Goal: Task Accomplishment & Management: Manage account settings

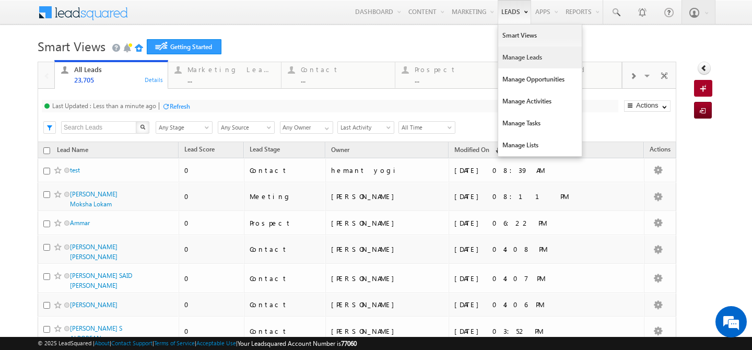
click at [506, 54] on link "Manage Leads" at bounding box center [540, 57] width 84 height 22
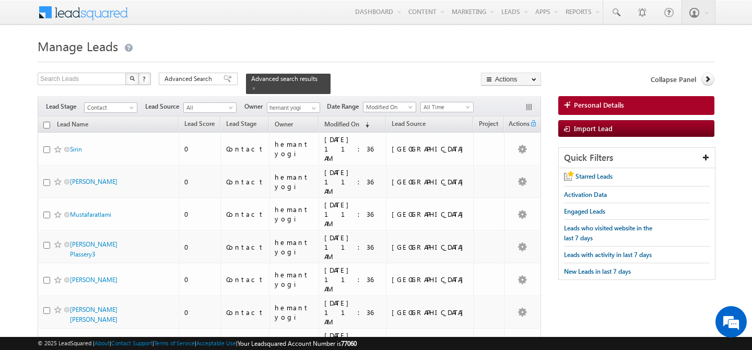
click at [554, 40] on h1 "Manage Leads" at bounding box center [376, 45] width 677 height 20
click at [312, 104] on span at bounding box center [314, 108] width 8 height 8
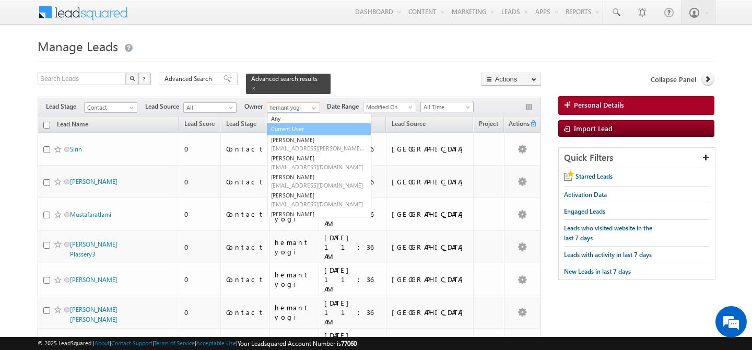
click at [302, 123] on link "Current User" at bounding box center [319, 129] width 104 height 12
type input "Current User"
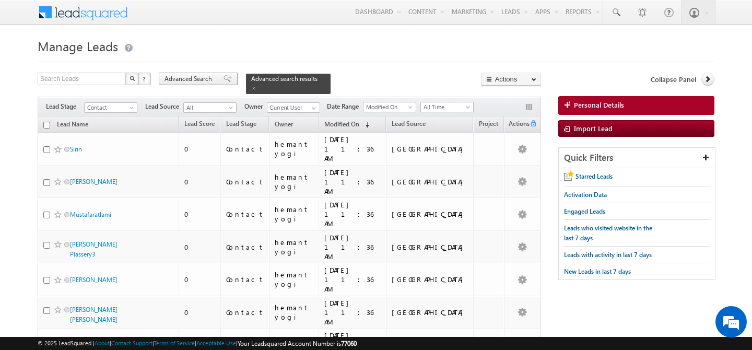
click at [179, 75] on span "Advanced Search" at bounding box center [190, 78] width 51 height 9
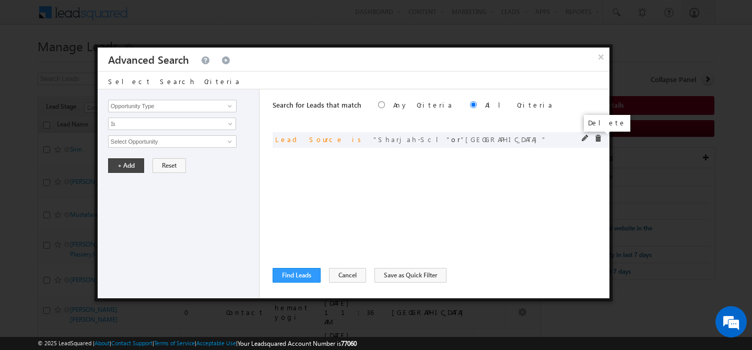
click at [597, 139] on span at bounding box center [598, 138] width 7 height 7
click at [173, 97] on div "Opportunity Type Lead Activity Task Sales Group Prospect Id Address 1 Address 2…" at bounding box center [179, 193] width 162 height 209
click at [173, 110] on input "Opportunity Type" at bounding box center [172, 106] width 129 height 13
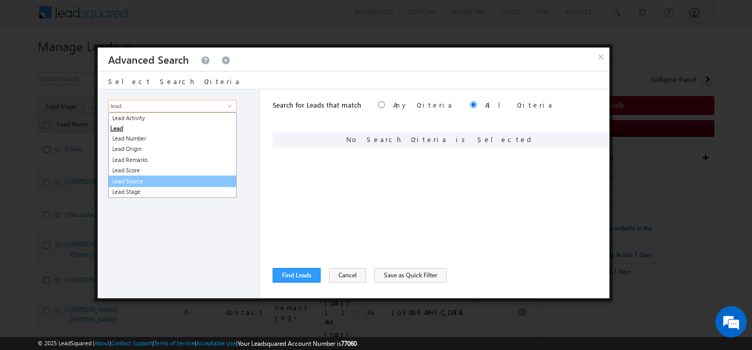
click at [160, 180] on link "Lead Source" at bounding box center [172, 182] width 129 height 12
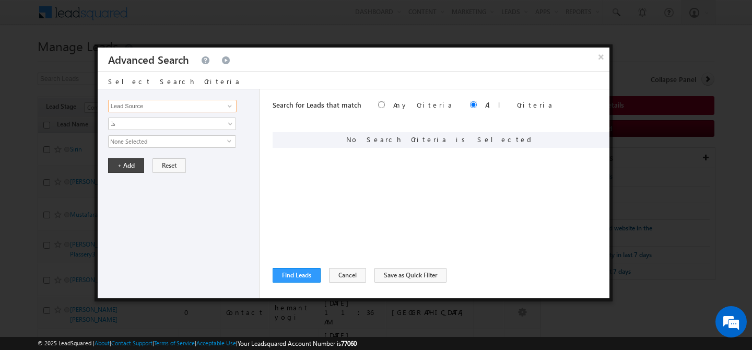
type input "Lead Source"
click at [168, 144] on span "None Selected" at bounding box center [168, 141] width 119 height 11
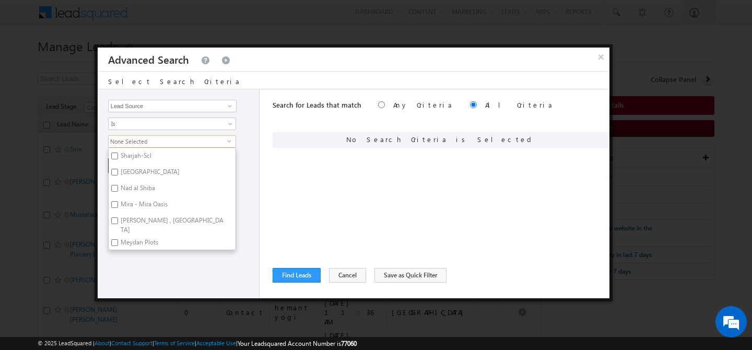
scroll to position [185, 0]
click at [144, 169] on label "Town Square" at bounding box center [149, 173] width 81 height 16
click at [118, 169] on input "Town Square" at bounding box center [114, 171] width 7 height 7
checkbox input "true"
click at [134, 187] on label "Nad al Shiba" at bounding box center [137, 189] width 57 height 16
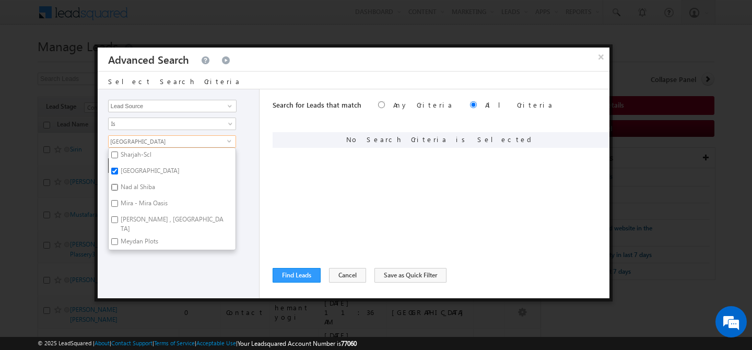
click at [118, 187] on input "Nad al Shiba" at bounding box center [114, 187] width 7 height 7
checkbox input "true"
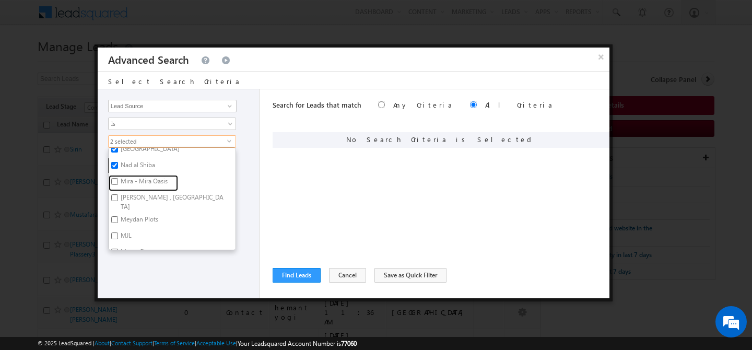
click at [134, 187] on label "Mira - Mira Oasis" at bounding box center [143, 183] width 69 height 16
click at [118, 185] on input "Mira - Mira Oasis" at bounding box center [114, 181] width 7 height 7
checkbox input "true"
click at [134, 197] on label "Meadows , Lakes , Springs" at bounding box center [172, 202] width 127 height 22
click at [118, 197] on input "Meadows , Lakes , Springs" at bounding box center [114, 197] width 7 height 7
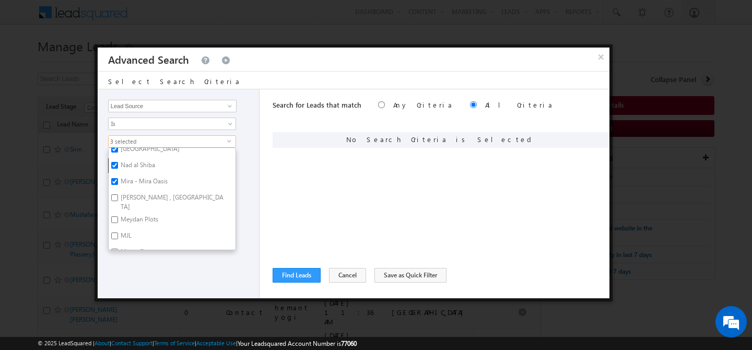
checkbox input "true"
click at [132, 213] on label "Meydan Plots" at bounding box center [139, 221] width 60 height 16
click at [118, 216] on input "Meydan Plots" at bounding box center [114, 219] width 7 height 7
checkbox input "true"
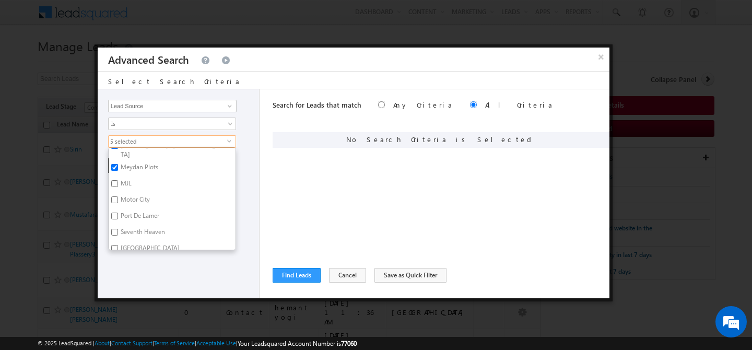
click at [136, 193] on label "Motor City" at bounding box center [135, 201] width 52 height 16
click at [118, 196] on input "Motor City" at bounding box center [114, 199] width 7 height 7
checkbox input "true"
click at [129, 209] on label "Port De Lamer" at bounding box center [139, 217] width 61 height 16
click at [118, 213] on input "Port De Lamer" at bounding box center [114, 216] width 7 height 7
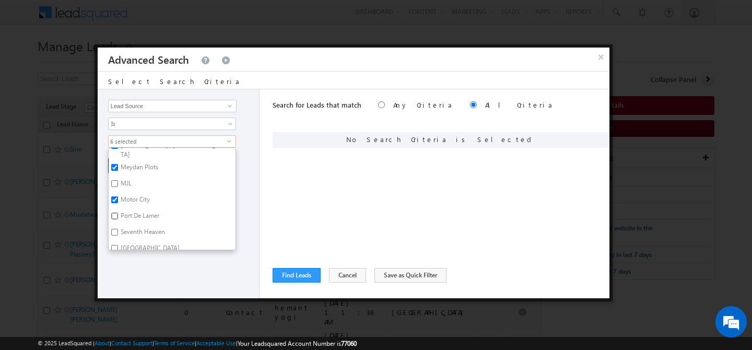
checkbox input "true"
click at [134, 173] on label "Victory Heights" at bounding box center [149, 178] width 81 height 16
click at [118, 173] on input "Victory Heights" at bounding box center [114, 176] width 7 height 7
checkbox input "true"
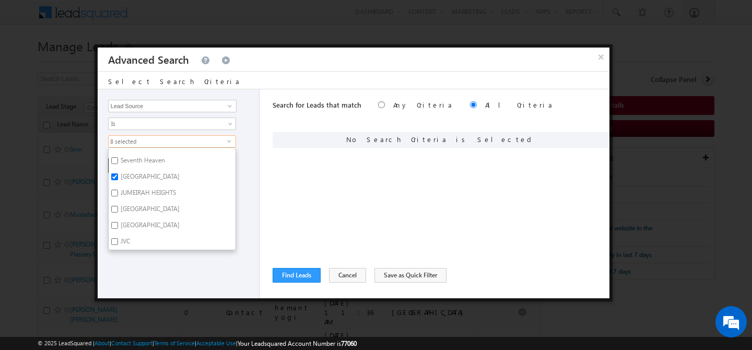
click at [134, 219] on label "Jumeirah Park" at bounding box center [149, 227] width 81 height 16
click at [118, 222] on input "Jumeirah Park" at bounding box center [114, 225] width 7 height 7
checkbox input "true"
click at [127, 196] on label "JVC" at bounding box center [125, 204] width 32 height 16
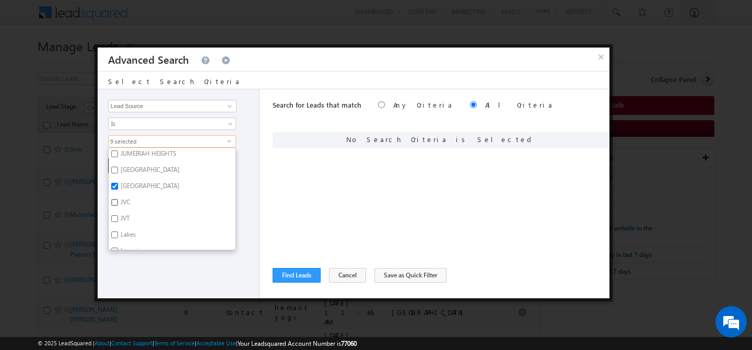
click at [118, 199] on input "JVC" at bounding box center [114, 202] width 7 height 7
checkbox input "true"
click at [129, 180] on label "Lakes" at bounding box center [128, 188] width 38 height 16
click at [118, 183] on input "Lakes" at bounding box center [114, 186] width 7 height 7
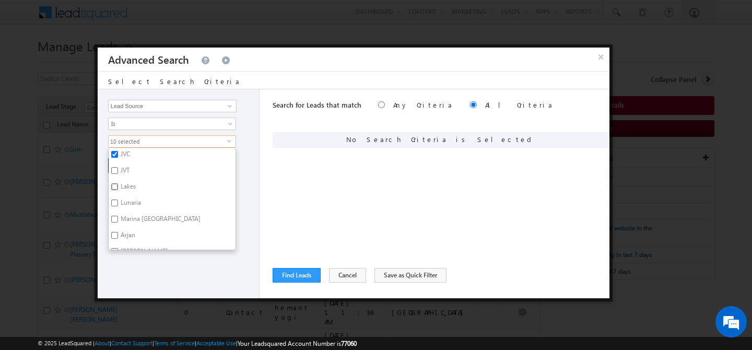
checkbox input "true"
click at [137, 196] on label "Lunaria" at bounding box center [130, 204] width 43 height 16
click at [118, 200] on input "Lunaria" at bounding box center [114, 203] width 7 height 7
checkbox input "true"
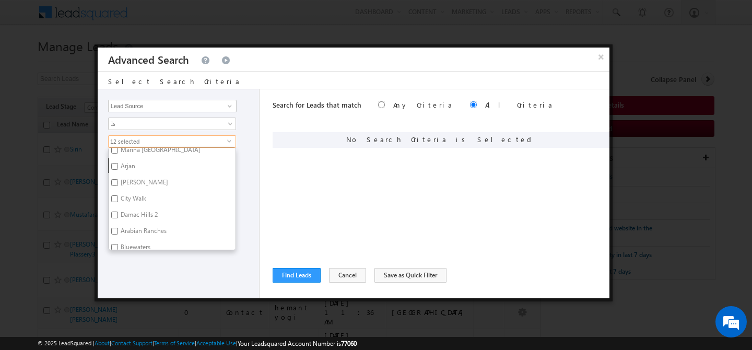
click at [133, 176] on label "Al Barari" at bounding box center [144, 184] width 70 height 16
click at [118, 179] on input "Al Barari" at bounding box center [114, 182] width 7 height 7
checkbox input "true"
click at [130, 208] on label "Damac Hills 2" at bounding box center [139, 216] width 60 height 16
click at [118, 212] on input "Damac Hills 2" at bounding box center [114, 215] width 7 height 7
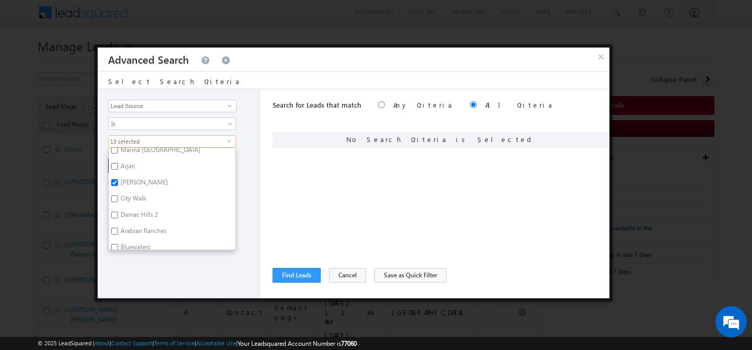
checkbox input "true"
click at [129, 225] on label "Arabian Ranches" at bounding box center [143, 233] width 68 height 16
click at [118, 228] on input "Arabian Ranches" at bounding box center [114, 231] width 7 height 7
checkbox input "true"
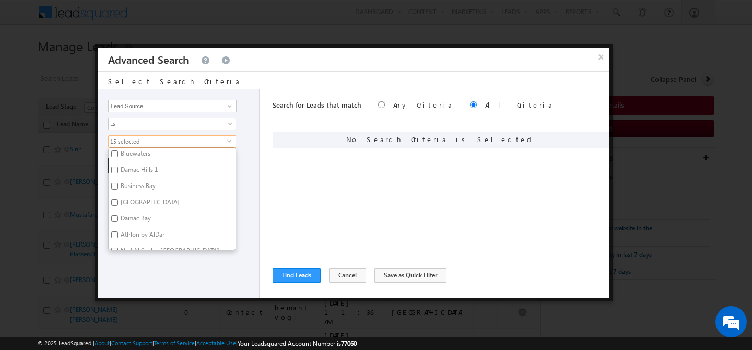
click at [133, 184] on label "Business Bay" at bounding box center [137, 188] width 57 height 16
click at [118, 184] on input "Business Bay" at bounding box center [114, 186] width 7 height 7
checkbox input "true"
click at [133, 196] on label "Dubai Creek" at bounding box center [149, 204] width 81 height 16
click at [118, 199] on input "Dubai Creek" at bounding box center [114, 202] width 7 height 7
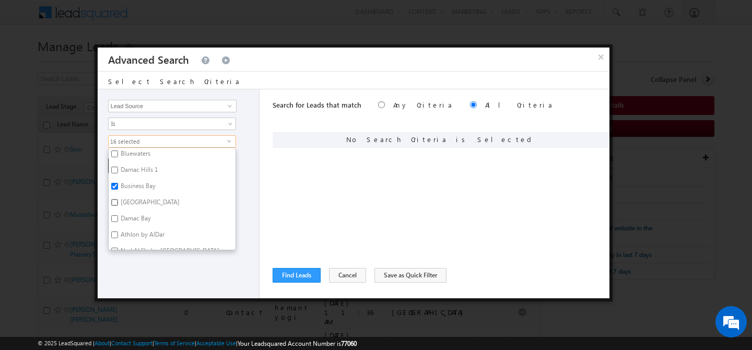
checkbox input "true"
click at [133, 202] on label "Athlon by AlDar" at bounding box center [142, 210] width 66 height 16
click at [118, 205] on input "Athlon by AlDar" at bounding box center [114, 208] width 7 height 7
checkbox input "true"
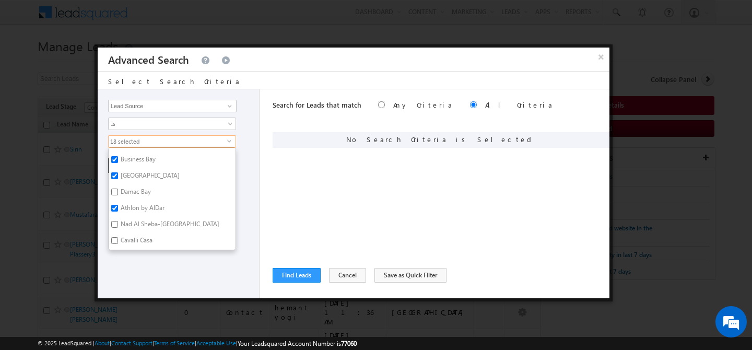
click at [134, 187] on label "Damac Bay" at bounding box center [135, 193] width 53 height 16
click at [118, 189] on input "Damac Bay" at bounding box center [114, 192] width 7 height 7
checkbox input "true"
click at [143, 174] on label "Dubai South" at bounding box center [149, 181] width 81 height 16
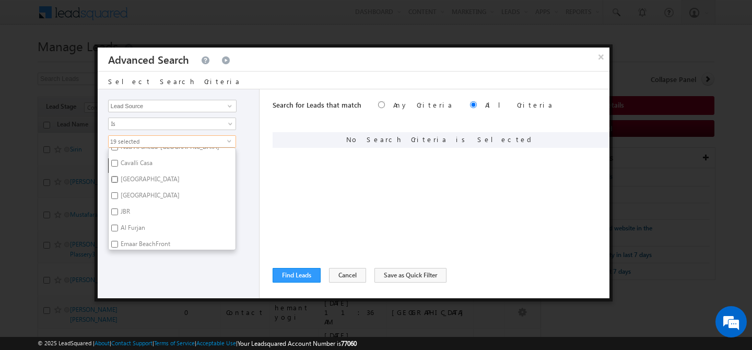
click at [118, 176] on input "Dubai South" at bounding box center [114, 179] width 7 height 7
checkbox input "true"
click at [143, 189] on label "DUBAI HILLS" at bounding box center [149, 197] width 81 height 16
click at [118, 192] on input "DUBAI HILLS" at bounding box center [114, 195] width 7 height 7
checkbox input "true"
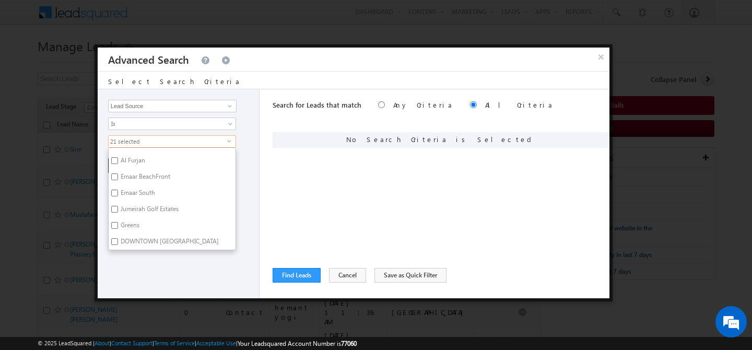
scroll to position [757, 0]
click at [150, 185] on label "Emaar South" at bounding box center [137, 189] width 57 height 16
click at [118, 185] on input "Emaar South" at bounding box center [114, 187] width 7 height 7
checkbox input "true"
click at [153, 168] on label "Emaar BeachFront" at bounding box center [145, 173] width 72 height 16
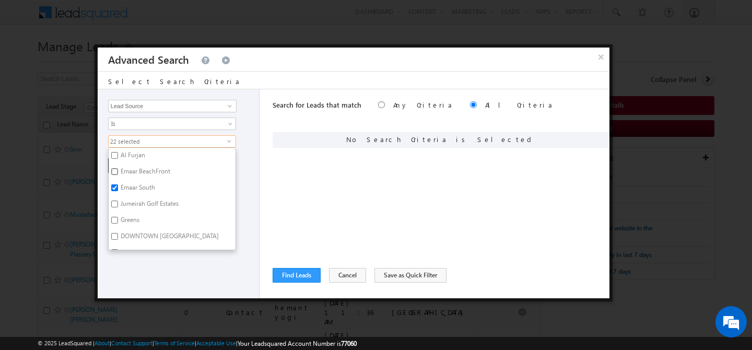
click at [118, 168] on input "Emaar BeachFront" at bounding box center [114, 171] width 7 height 7
checkbox input "true"
click at [149, 197] on label "Jumeirah Golf Estates" at bounding box center [149, 205] width 80 height 16
click at [118, 201] on input "Jumeirah Golf Estates" at bounding box center [114, 204] width 7 height 7
checkbox input "true"
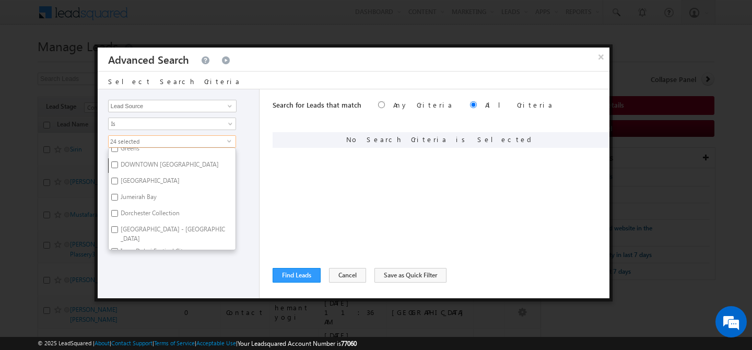
scroll to position [830, 0]
click at [158, 158] on label "DOWNTOWN DUBAI" at bounding box center [169, 165] width 121 height 16
click at [118, 160] on input "DOWNTOWN DUBAI" at bounding box center [114, 163] width 7 height 7
checkbox input "true"
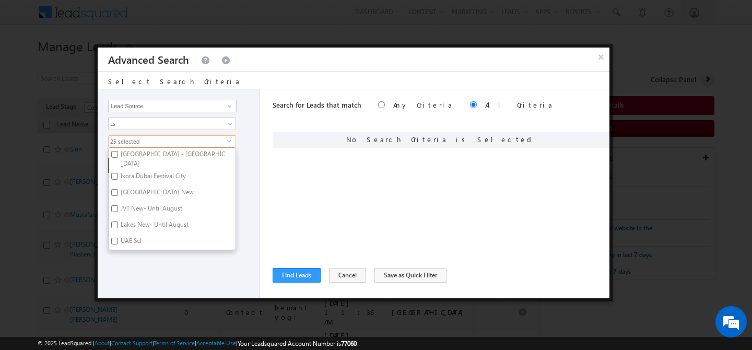
click at [149, 186] on label "Victory Heights New" at bounding box center [157, 194] width 96 height 16
click at [118, 189] on input "Victory Heights New" at bounding box center [114, 192] width 7 height 7
checkbox input "true"
click at [143, 196] on label "Expo City" at bounding box center [133, 204] width 48 height 16
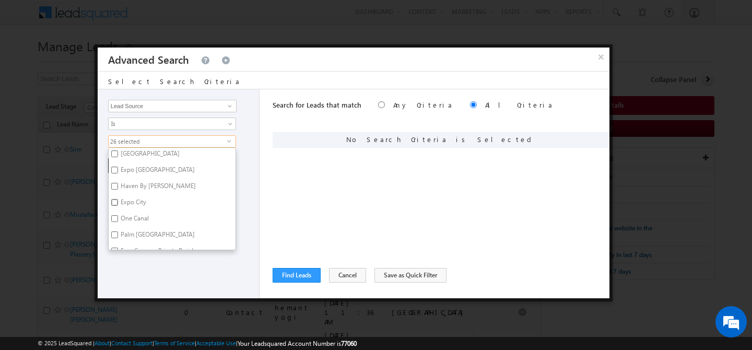
click at [118, 199] on input "Expo City" at bounding box center [114, 202] width 7 height 7
checkbox input "true"
click at [174, 272] on div "Opportunity Type Lead Activity Task Sales Group Prospect Id Address 1 Address 2…" at bounding box center [179, 193] width 162 height 209
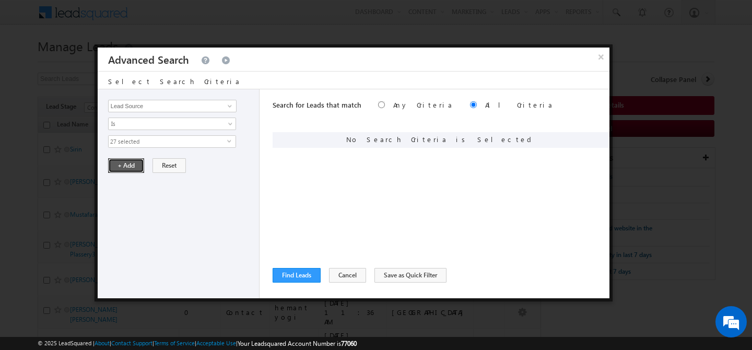
click at [130, 161] on button "+ Add" at bounding box center [126, 165] width 36 height 15
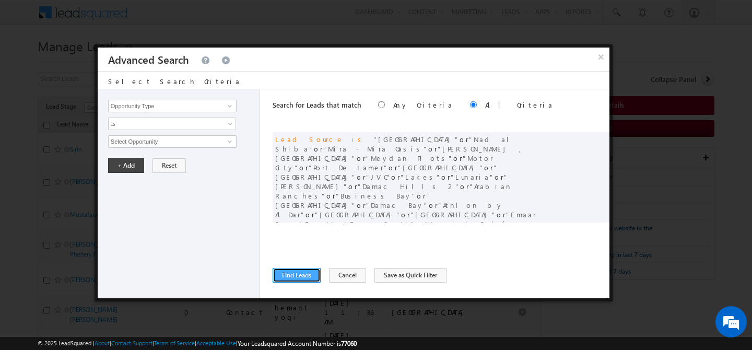
click at [297, 278] on button "Find Leads" at bounding box center [297, 275] width 48 height 15
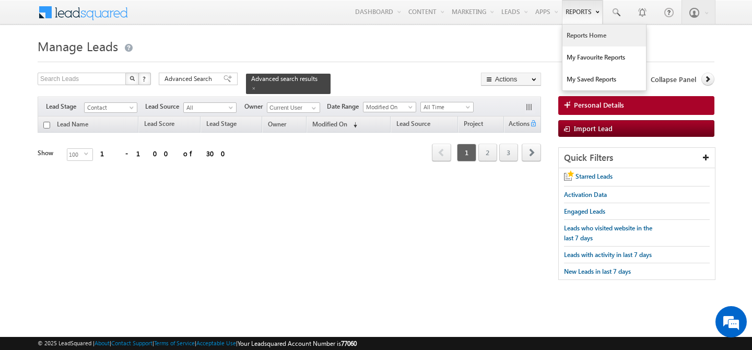
click at [581, 38] on link "Reports Home" at bounding box center [605, 36] width 84 height 22
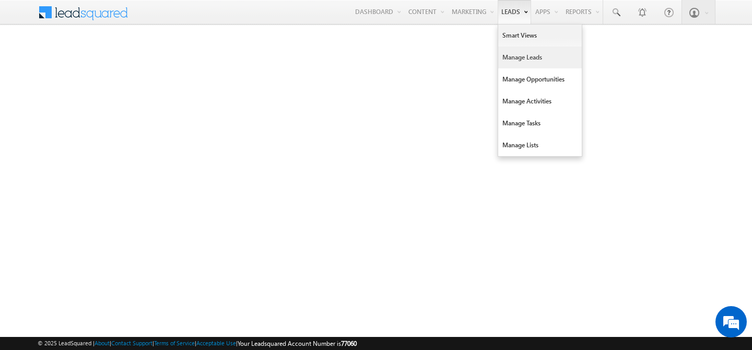
click at [502, 57] on link "Manage Leads" at bounding box center [540, 57] width 84 height 22
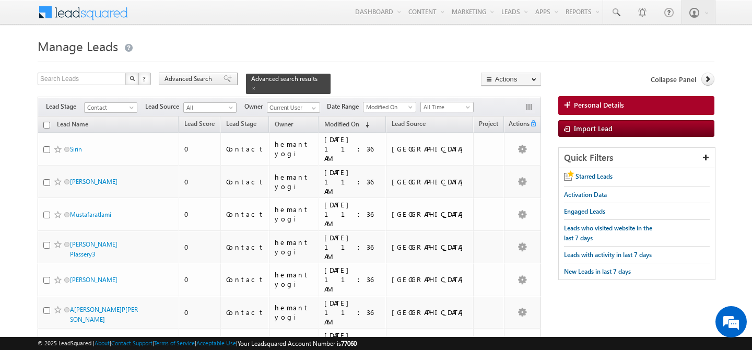
click at [192, 77] on span "Advanced Search" at bounding box center [190, 78] width 51 height 9
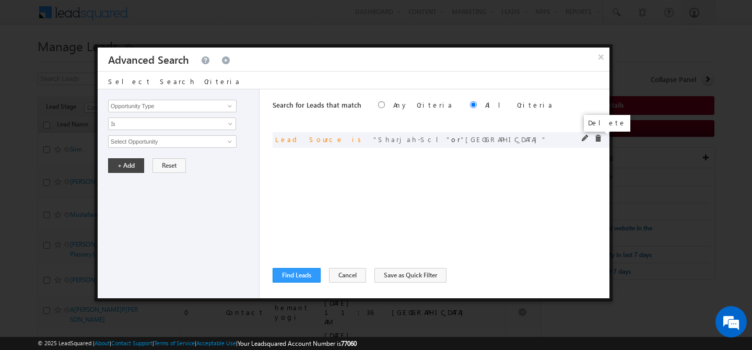
click at [598, 139] on span at bounding box center [598, 138] width 7 height 7
click at [172, 104] on input "Opportunity Type" at bounding box center [172, 106] width 129 height 13
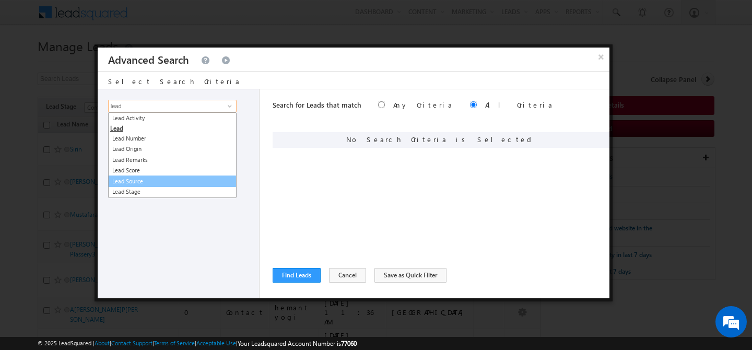
click at [142, 179] on link "Lead Source" at bounding box center [172, 182] width 129 height 12
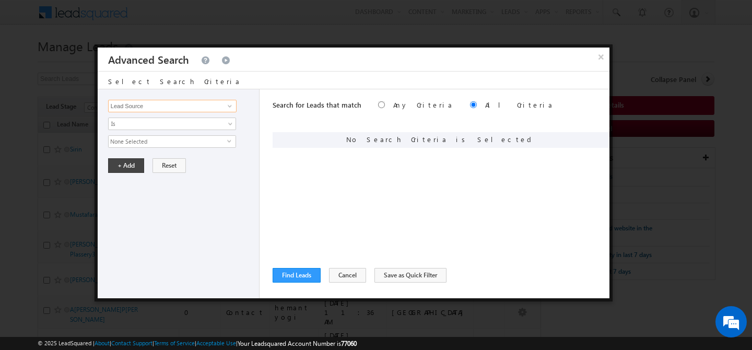
type input "Lead Source"
click at [159, 143] on span "None Selected" at bounding box center [168, 141] width 119 height 11
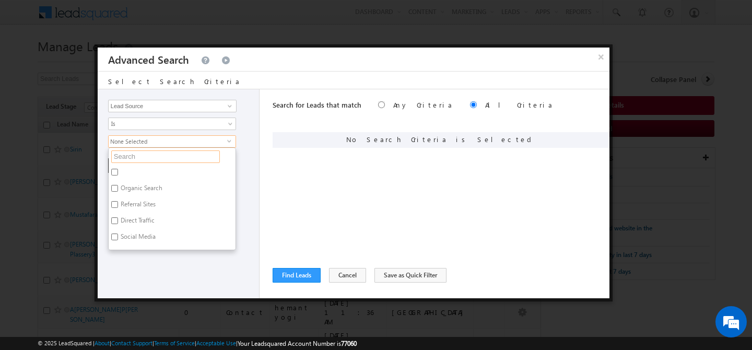
click at [146, 155] on input "text" at bounding box center [165, 156] width 109 height 13
click at [147, 173] on label "Town Square" at bounding box center [149, 175] width 81 height 16
click at [118, 173] on input "Town Square" at bounding box center [114, 173] width 7 height 7
checkbox input "true"
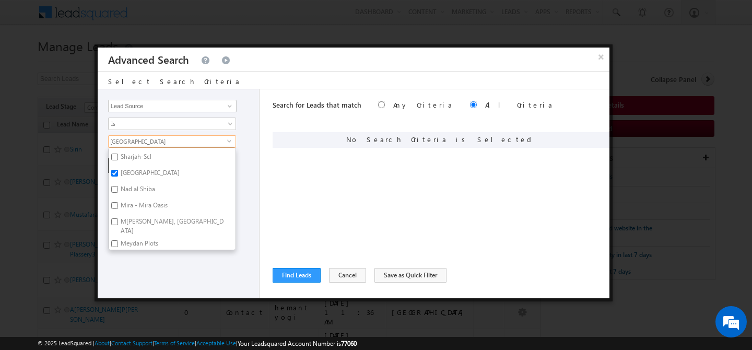
click at [141, 183] on label "Nad al Shiba" at bounding box center [137, 191] width 57 height 16
click at [118, 186] on input "Nad al Shiba" at bounding box center [114, 189] width 7 height 7
checkbox input "true"
click at [137, 206] on label "Mira - Mira Oasis" at bounding box center [143, 207] width 69 height 16
click at [118, 206] on input "Mira - Mira Oasis" at bounding box center [114, 205] width 7 height 7
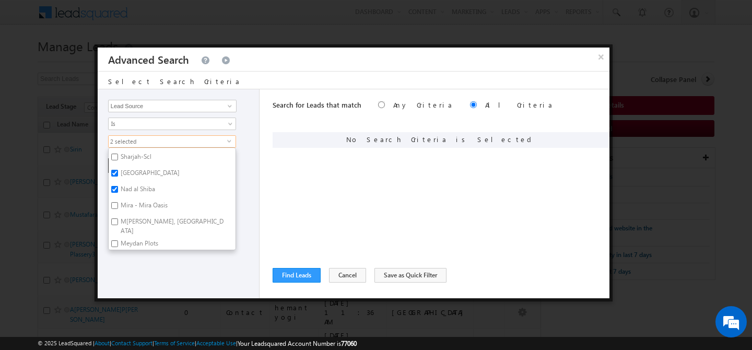
checkbox input "true"
click at [135, 222] on label "Meadows , Lakes , Springs" at bounding box center [172, 226] width 127 height 22
click at [118, 222] on input "Meadows , Lakes , Springs" at bounding box center [114, 221] width 7 height 7
checkbox input "true"
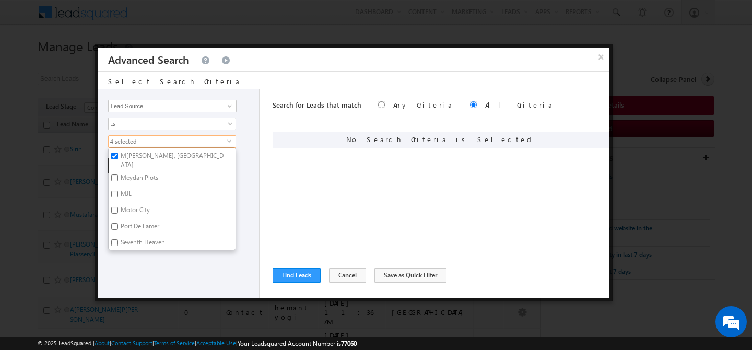
click at [132, 171] on label "Meydan Plots" at bounding box center [139, 179] width 60 height 16
click at [118, 174] on input "Meydan Plots" at bounding box center [114, 177] width 7 height 7
checkbox input "true"
click at [123, 189] on label "MJL" at bounding box center [125, 196] width 33 height 16
click at [118, 191] on input "MJL" at bounding box center [114, 194] width 7 height 7
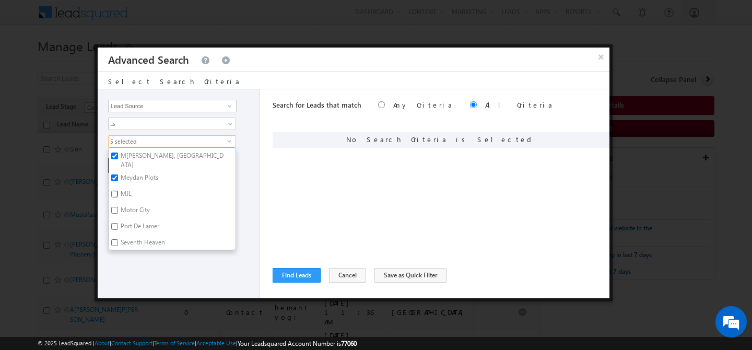
checkbox input "true"
click at [133, 206] on label "Motor City" at bounding box center [135, 212] width 52 height 16
click at [118, 207] on input "Motor City" at bounding box center [114, 210] width 7 height 7
checkbox input "true"
click at [125, 188] on label "MJL" at bounding box center [125, 196] width 33 height 16
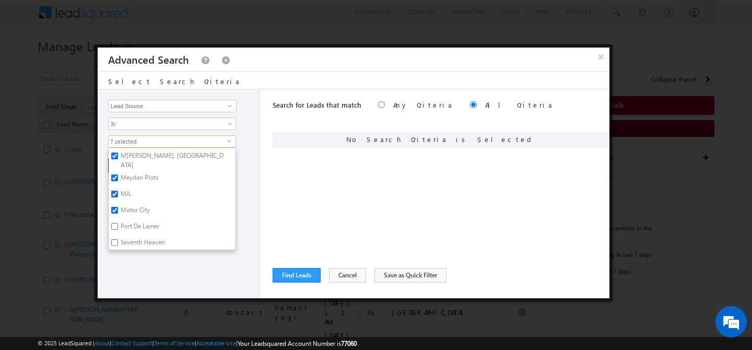
click at [118, 191] on input "MJL" at bounding box center [114, 194] width 7 height 7
checkbox input "false"
click at [142, 191] on label "Port De Lamer" at bounding box center [139, 196] width 61 height 16
click at [118, 191] on input "Port De Lamer" at bounding box center [114, 194] width 7 height 7
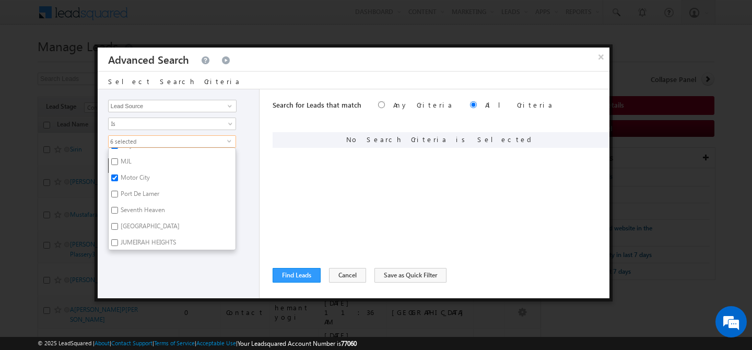
checkbox input "true"
click at [141, 221] on label "Victory Heights" at bounding box center [149, 228] width 81 height 16
click at [118, 223] on input "Victory Heights" at bounding box center [114, 226] width 7 height 7
checkbox input "true"
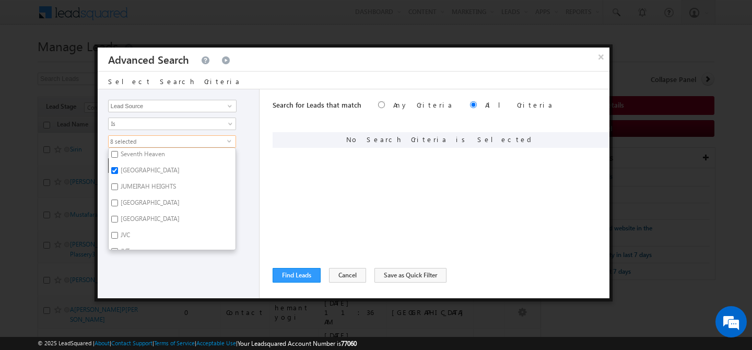
click at [139, 180] on label "JUMEIRAH HEIGHTS" at bounding box center [148, 188] width 78 height 16
click at [118, 183] on input "JUMEIRAH HEIGHTS" at bounding box center [114, 186] width 7 height 7
checkbox input "true"
click at [132, 196] on label "Jumeirah Island" at bounding box center [149, 204] width 81 height 16
click at [118, 200] on input "Jumeirah Island" at bounding box center [114, 203] width 7 height 7
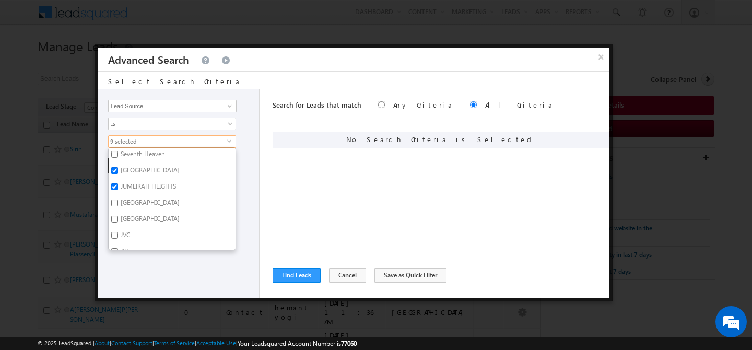
checkbox input "true"
click at [129, 213] on label "Jumeirah Park" at bounding box center [149, 221] width 81 height 16
click at [118, 216] on input "Jumeirah Park" at bounding box center [114, 219] width 7 height 7
checkbox input "true"
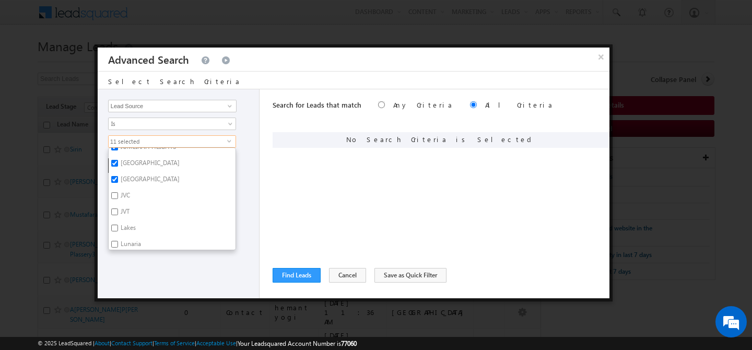
click at [123, 191] on label "JVC" at bounding box center [125, 197] width 32 height 16
click at [118, 192] on input "JVC" at bounding box center [114, 195] width 7 height 7
checkbox input "true"
click at [128, 181] on label "Lakes" at bounding box center [128, 189] width 38 height 16
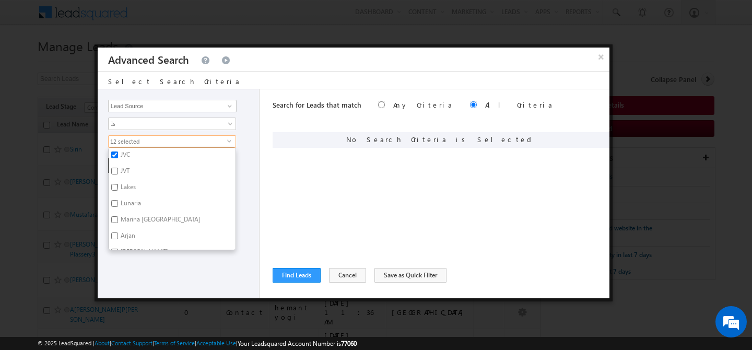
click at [118, 184] on input "Lakes" at bounding box center [114, 187] width 7 height 7
checkbox input "true"
click at [126, 197] on label "Lunaria" at bounding box center [130, 205] width 43 height 16
click at [118, 200] on input "Lunaria" at bounding box center [114, 203] width 7 height 7
checkbox input "true"
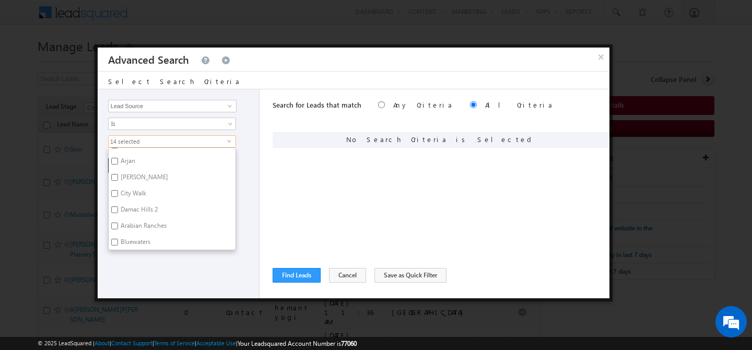
scroll to position [493, 0]
click at [134, 170] on label "Al Barari" at bounding box center [144, 178] width 70 height 16
click at [118, 173] on input "Al Barari" at bounding box center [114, 176] width 7 height 7
checkbox input "true"
click at [134, 186] on label "City Walk" at bounding box center [133, 194] width 48 height 16
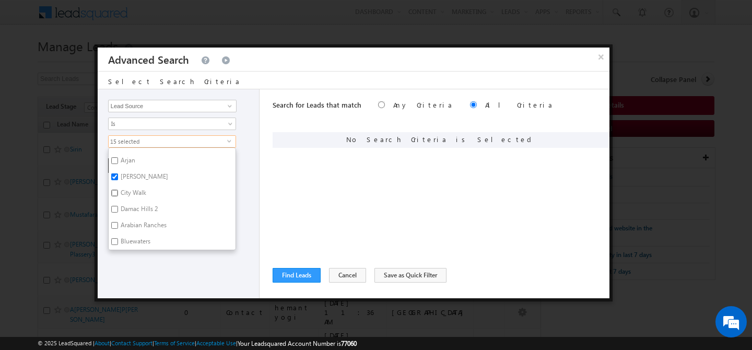
click at [118, 190] on input "City Walk" at bounding box center [114, 193] width 7 height 7
checkbox input "true"
click at [134, 189] on label "Damac Hills 2" at bounding box center [139, 197] width 60 height 16
click at [118, 192] on input "Damac Hills 2" at bounding box center [114, 195] width 7 height 7
checkbox input "true"
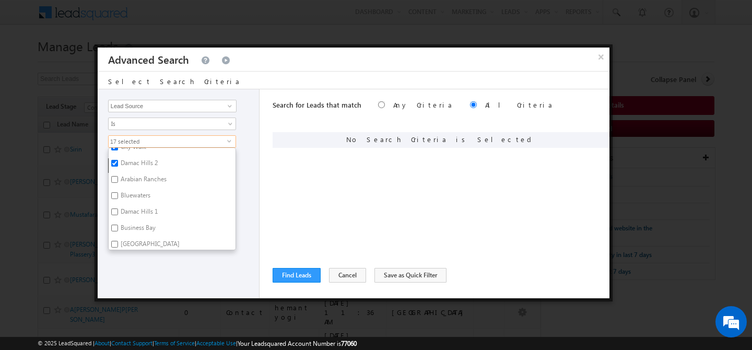
scroll to position [539, 0]
click at [139, 173] on label "Arabian Ranches" at bounding box center [143, 180] width 68 height 16
click at [118, 176] on input "Arabian Ranches" at bounding box center [114, 179] width 7 height 7
checkbox input "true"
click at [131, 192] on label "Bluewaters" at bounding box center [135, 197] width 52 height 16
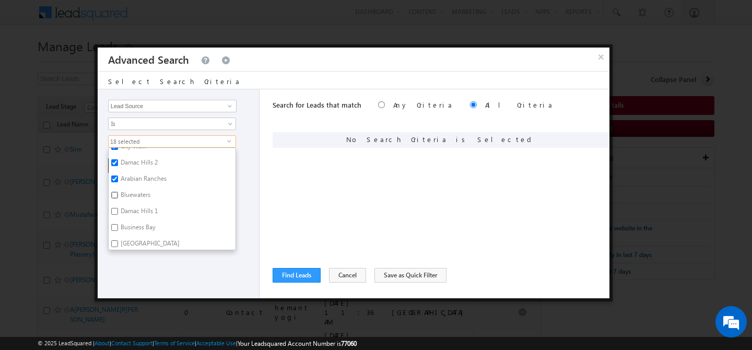
click at [118, 192] on input "Bluewaters" at bounding box center [114, 195] width 7 height 7
checkbox input "true"
click at [133, 186] on label "Business Bay" at bounding box center [137, 191] width 57 height 16
click at [118, 186] on input "Business Bay" at bounding box center [114, 189] width 7 height 7
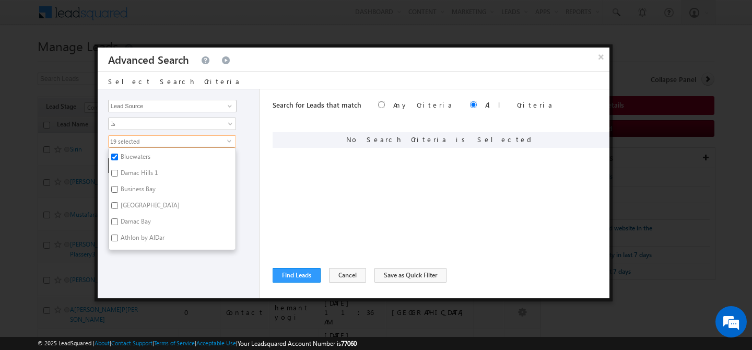
checkbox input "true"
click at [135, 202] on label "Dubai Creek" at bounding box center [149, 207] width 81 height 16
click at [118, 202] on input "Dubai Creek" at bounding box center [114, 205] width 7 height 7
checkbox input "true"
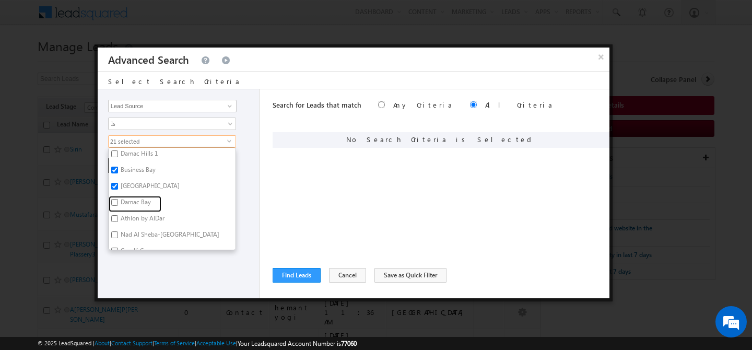
click at [135, 202] on label "Damac Bay" at bounding box center [135, 204] width 53 height 16
click at [118, 202] on input "Damac Bay" at bounding box center [114, 202] width 7 height 7
checkbox input "true"
click at [136, 212] on label "Athlon by AlDar" at bounding box center [142, 220] width 66 height 16
click at [118, 215] on input "Athlon by AlDar" at bounding box center [114, 218] width 7 height 7
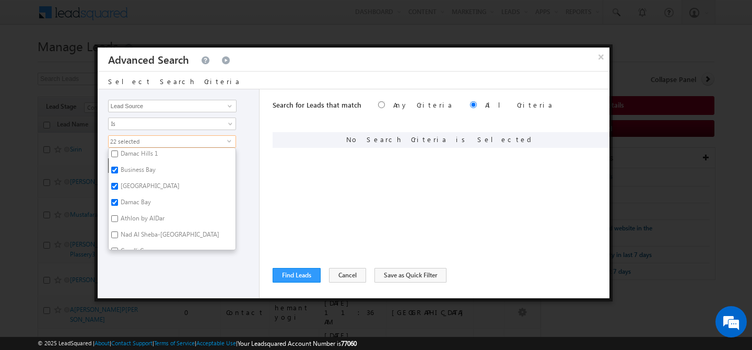
checkbox input "true"
click at [140, 190] on label "Nad Al Sheba-Berkeley Palace" at bounding box center [169, 195] width 121 height 16
click at [118, 190] on input "Nad Al Sheba-Berkeley Palace" at bounding box center [114, 193] width 7 height 7
checkbox input "true"
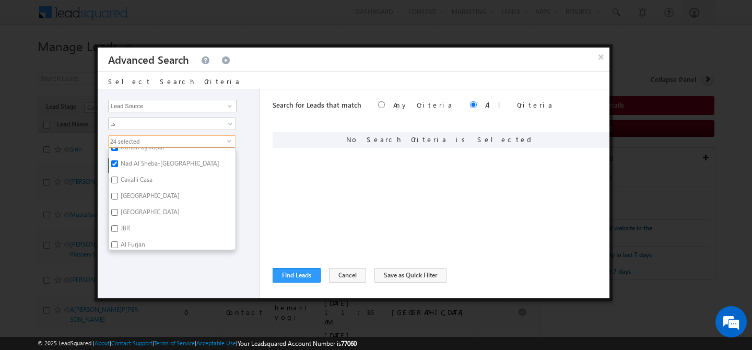
scroll to position [674, 0]
click at [136, 187] on label "Dubai South" at bounding box center [149, 191] width 81 height 16
click at [118, 187] on input "Dubai South" at bounding box center [114, 189] width 7 height 7
checkbox input "true"
click at [137, 200] on label "DUBAI HILLS" at bounding box center [149, 208] width 81 height 16
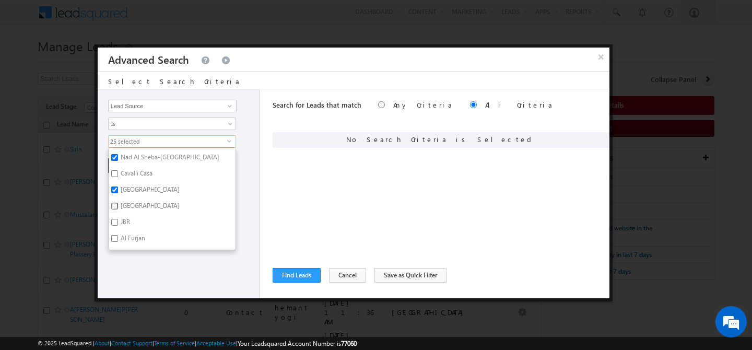
click at [118, 203] on input "DUBAI HILLS" at bounding box center [114, 206] width 7 height 7
checkbox input "true"
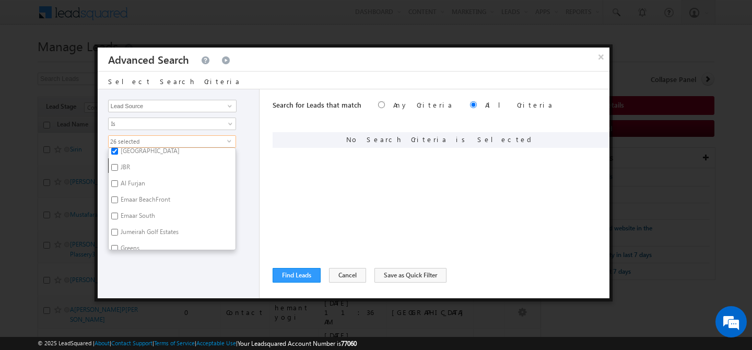
click at [139, 196] on label "Emaar BeachFront" at bounding box center [145, 201] width 72 height 16
click at [118, 196] on input "Emaar BeachFront" at bounding box center [114, 199] width 7 height 7
checkbox input "true"
click at [138, 213] on label "Emaar South" at bounding box center [137, 217] width 57 height 16
click at [118, 213] on input "Emaar South" at bounding box center [114, 216] width 7 height 7
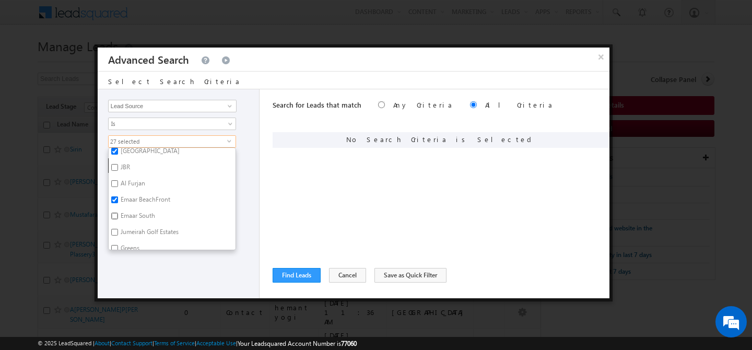
checkbox input "true"
click at [131, 193] on label "Greens" at bounding box center [129, 201] width 41 height 16
click at [118, 196] on input "Greens" at bounding box center [114, 199] width 7 height 7
checkbox input "true"
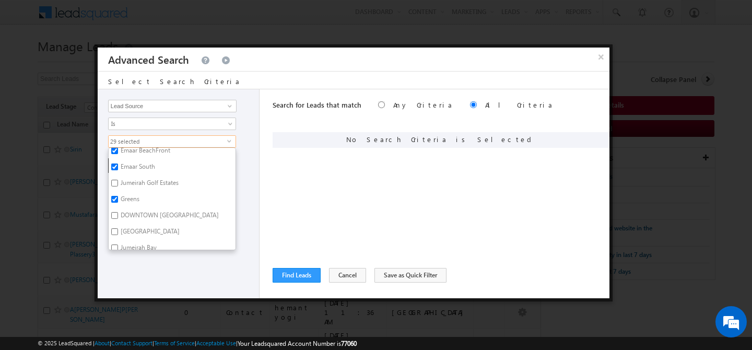
click at [137, 212] on label "DOWNTOWN DUBAI" at bounding box center [169, 217] width 121 height 16
click at [118, 212] on input "DOWNTOWN DUBAI" at bounding box center [114, 215] width 7 height 7
checkbox input "true"
click at [136, 194] on label "Dorchester Collection" at bounding box center [149, 200] width 81 height 16
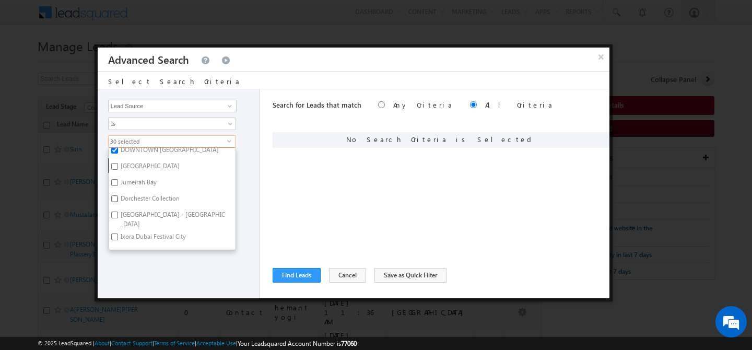
click at [118, 195] on input "Dorchester Collection" at bounding box center [114, 198] width 7 height 7
checkbox input "true"
click at [142, 211] on label "Fairway Villas - Dubai South" at bounding box center [172, 219] width 127 height 22
click at [118, 212] on input "Fairway Villas - Dubai South" at bounding box center [114, 215] width 7 height 7
checkbox input "true"
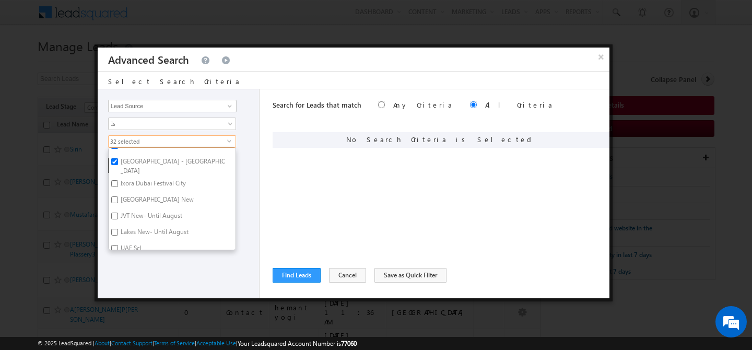
scroll to position [899, 0]
click at [145, 174] on label "Ixora Dubai Festival City" at bounding box center [153, 182] width 88 height 16
click at [118, 178] on input "Ixora Dubai Festival City" at bounding box center [114, 181] width 7 height 7
click at [139, 178] on label "Ixora Dubai Festival City" at bounding box center [153, 182] width 88 height 16
click at [118, 178] on input "Ixora Dubai Festival City" at bounding box center [114, 181] width 7 height 7
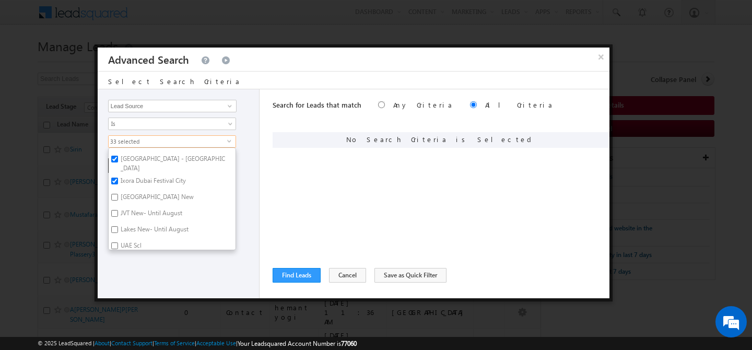
checkbox input "false"
click at [134, 191] on label "Victory Heights New" at bounding box center [157, 199] width 96 height 16
click at [118, 194] on input "Victory Heights New" at bounding box center [114, 197] width 7 height 7
checkbox input "true"
click at [141, 174] on label "Ixora Dubai Festival City" at bounding box center [153, 182] width 88 height 16
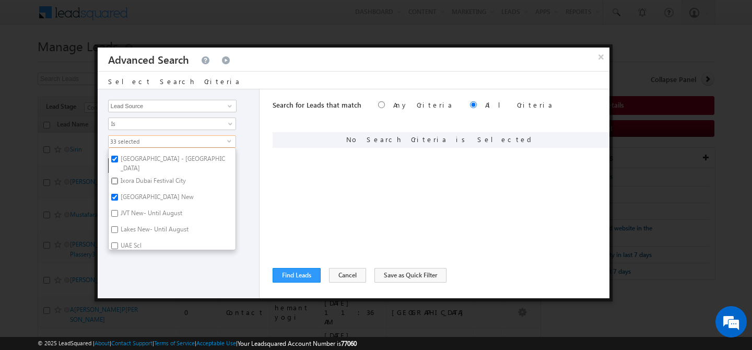
click at [118, 178] on input "Ixora Dubai Festival City" at bounding box center [114, 181] width 7 height 7
checkbox input "true"
click at [137, 207] on label "JVT New- Until August" at bounding box center [151, 215] width 84 height 16
click at [118, 210] on input "JVT New- Until August" at bounding box center [114, 213] width 7 height 7
click at [137, 207] on label "JVT New- Until August" at bounding box center [151, 215] width 84 height 16
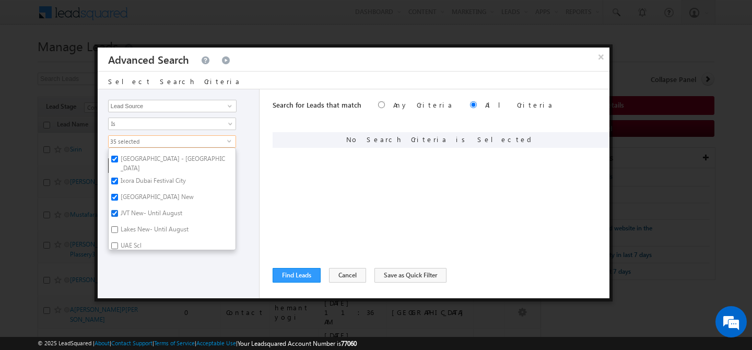
click at [118, 210] on input "JVT New- Until August" at bounding box center [114, 213] width 7 height 7
checkbox input "false"
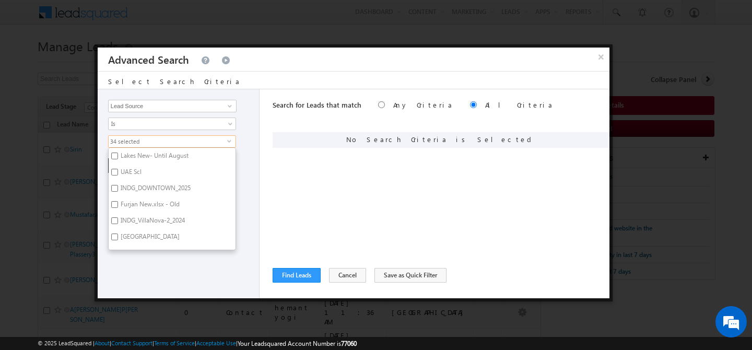
scroll to position [975, 0]
click at [142, 179] on label "INDG_DOWNTOWN_2025" at bounding box center [155, 187] width 92 height 16
click at [118, 182] on input "INDG_DOWNTOWN_2025" at bounding box center [114, 185] width 7 height 7
checkbox input "true"
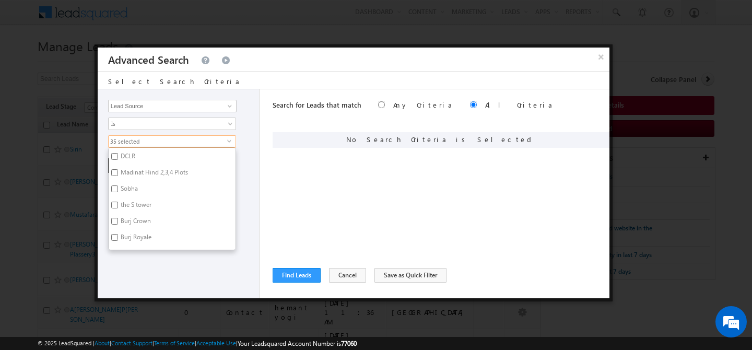
click at [153, 262] on div "Opportunity Type Lead Activity Task Sales Group Prospect Id Address 1 Address 2…" at bounding box center [179, 193] width 162 height 209
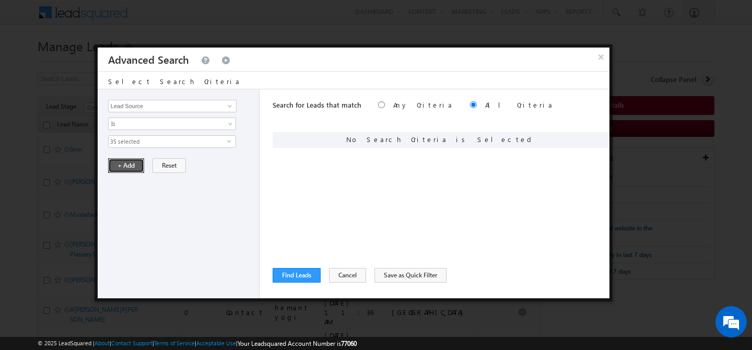
click at [127, 173] on button "+ Add" at bounding box center [126, 165] width 36 height 15
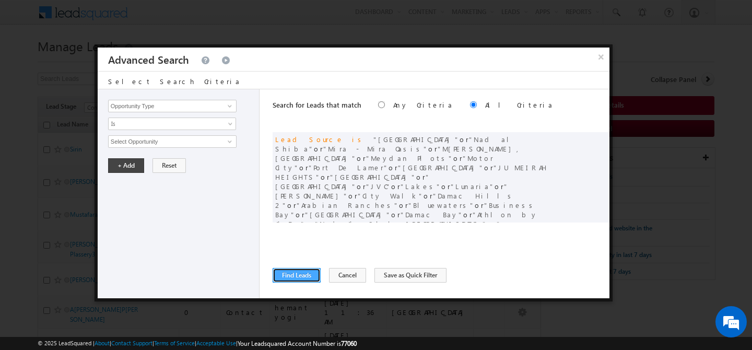
click at [284, 274] on button "Find Leads" at bounding box center [297, 275] width 48 height 15
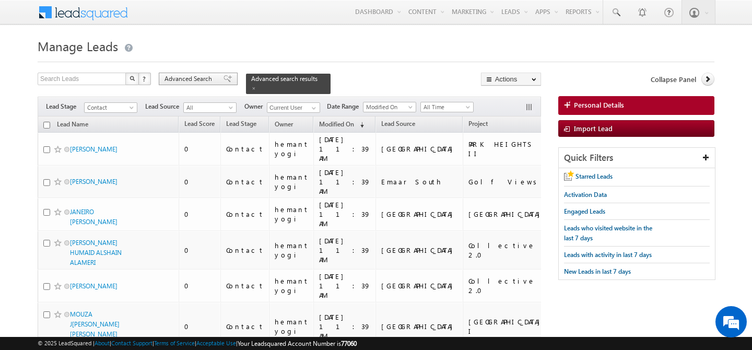
click at [194, 76] on span "Advanced Search" at bounding box center [190, 78] width 51 height 9
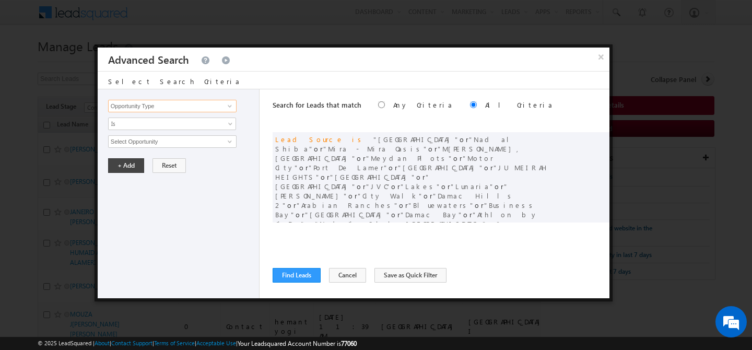
click at [176, 110] on input "Opportunity Type" at bounding box center [172, 106] width 129 height 13
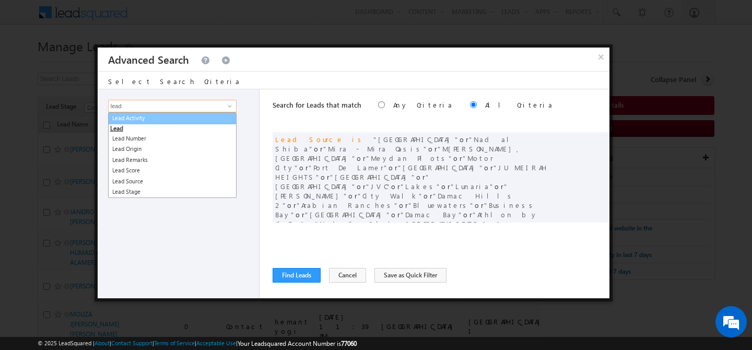
click at [149, 118] on link "Lead Activity" at bounding box center [172, 118] width 129 height 12
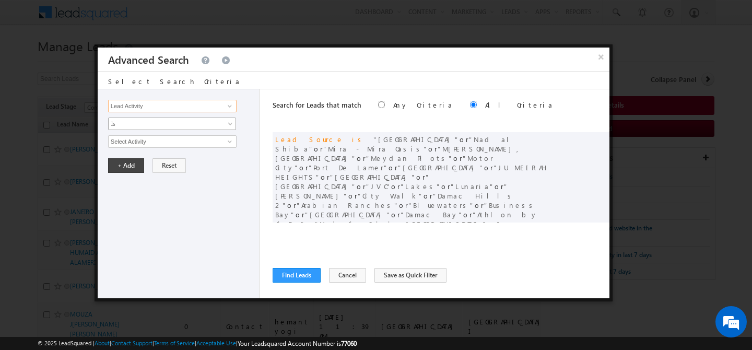
type input "Lead Activity"
click at [144, 122] on span "Is" at bounding box center [165, 123] width 113 height 9
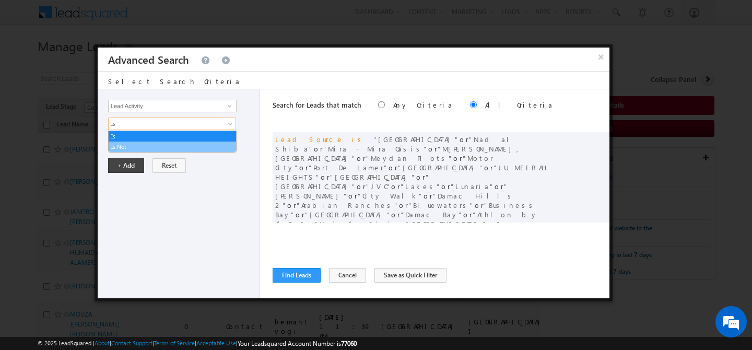
click at [133, 147] on link "Is Not" at bounding box center [172, 146] width 127 height 9
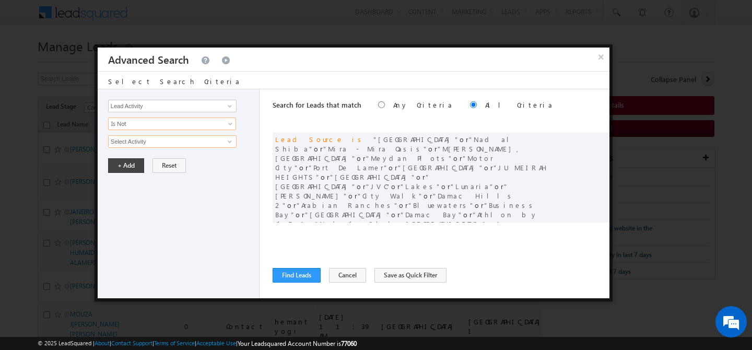
click at [144, 145] on input "Select Activity" at bounding box center [172, 141] width 129 height 13
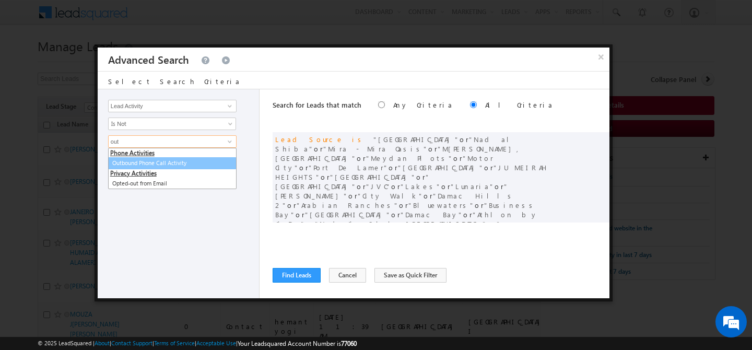
click at [169, 161] on link "Outbound Phone Call Activity" at bounding box center [172, 163] width 129 height 12
type input "Outbound Phone Call Activity"
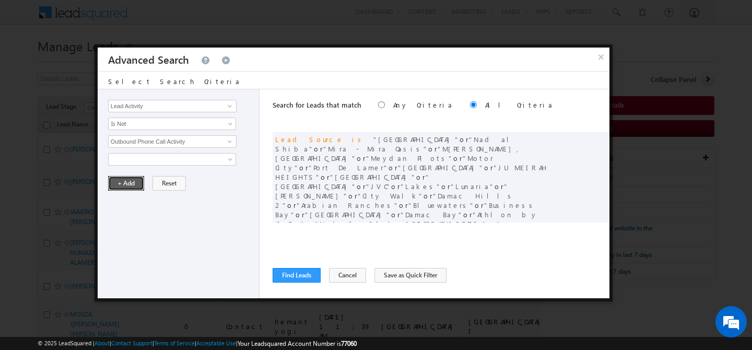
click at [134, 182] on button "+ Add" at bounding box center [126, 183] width 36 height 15
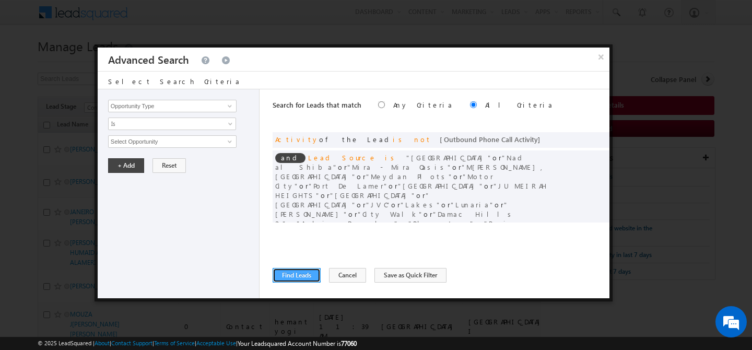
click at [295, 272] on button "Find Leads" at bounding box center [297, 275] width 48 height 15
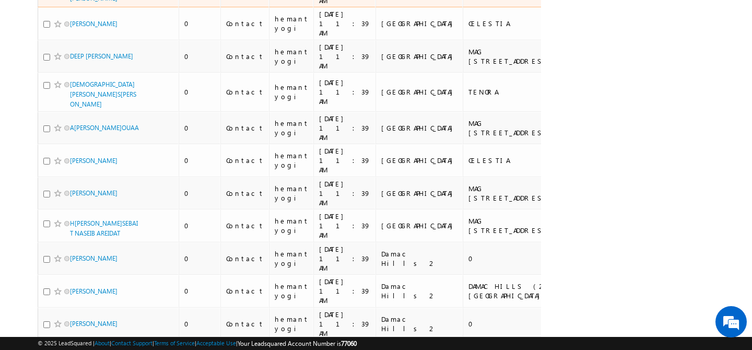
scroll to position [2685, 0]
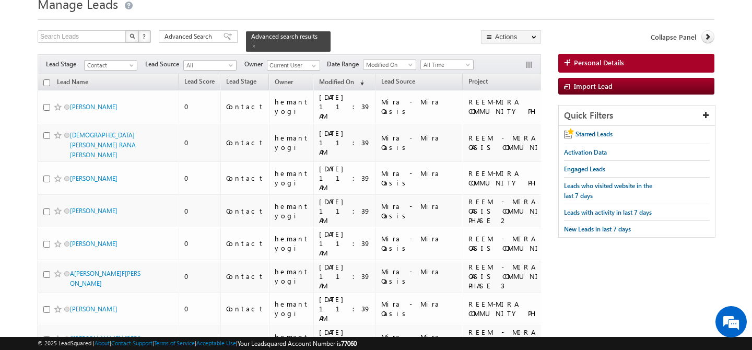
scroll to position [0, 0]
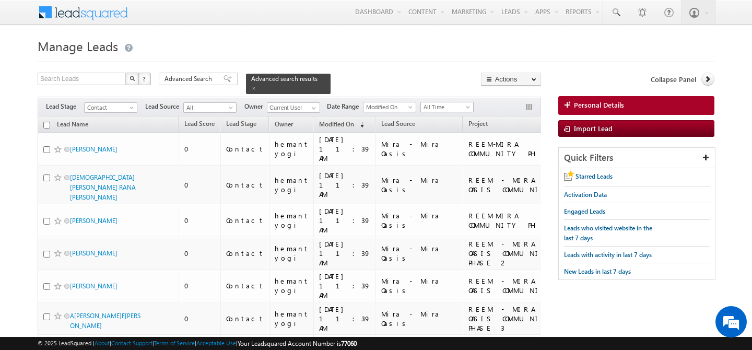
click at [46, 122] on input "checkbox" at bounding box center [46, 125] width 7 height 7
checkbox input "true"
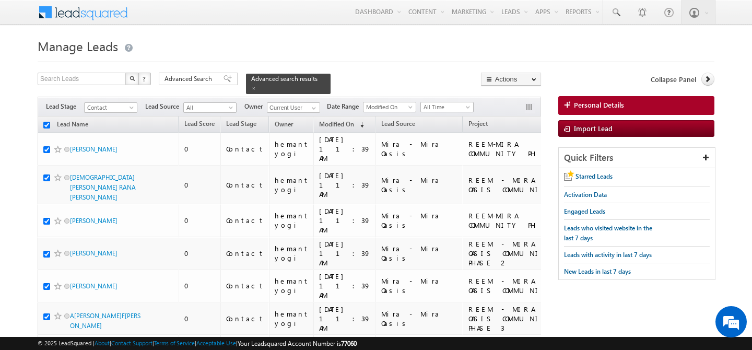
checkbox input "true"
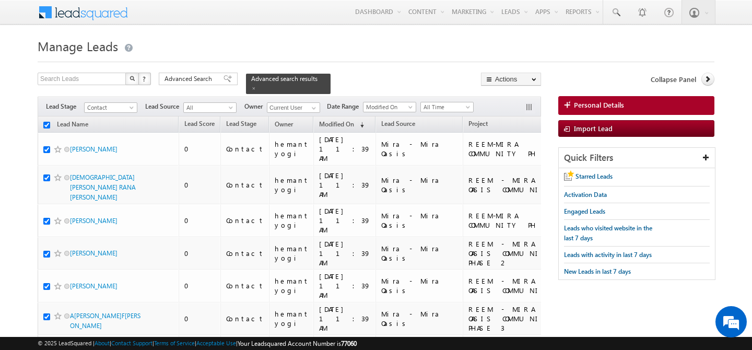
checkbox input "true"
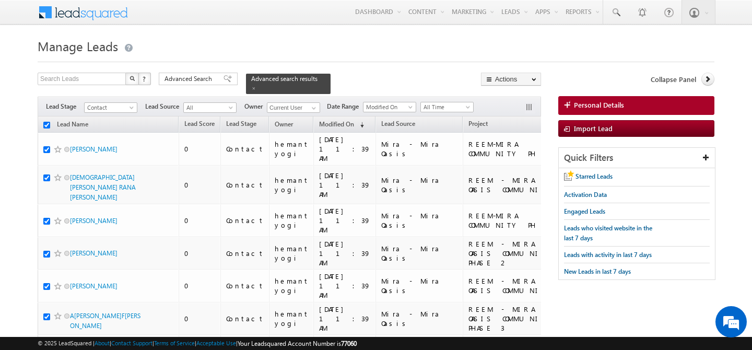
checkbox input "true"
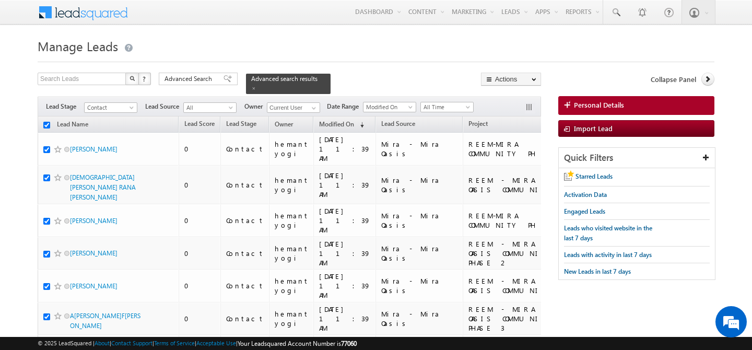
checkbox input "true"
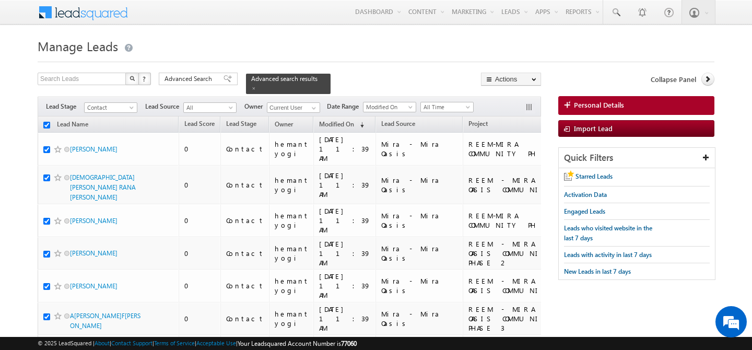
checkbox input "true"
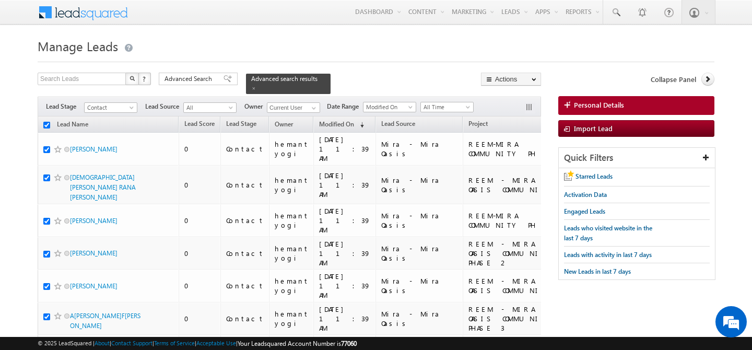
checkbox input "true"
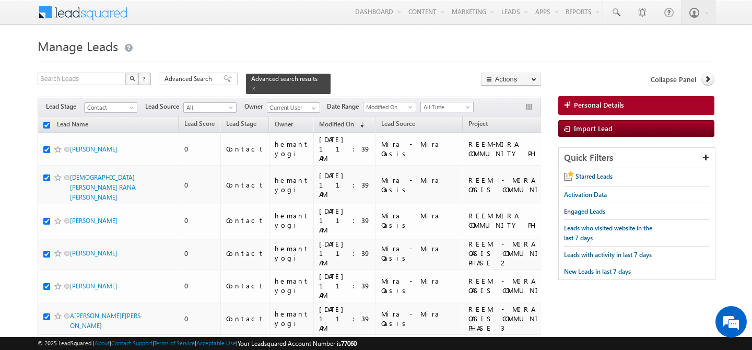
checkbox input "true"
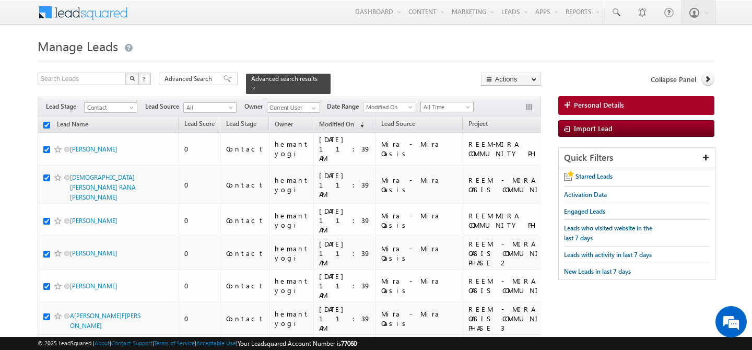
checkbox input "true"
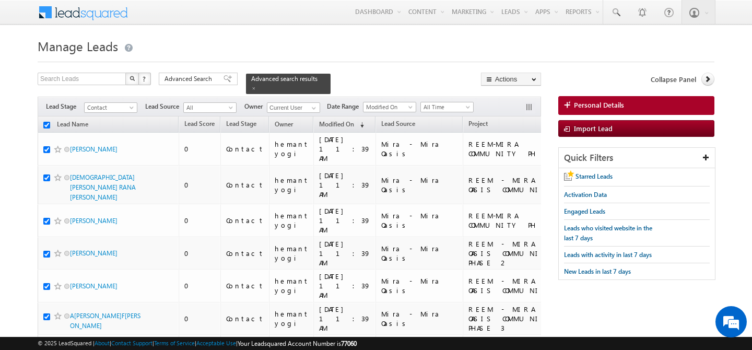
checkbox input "true"
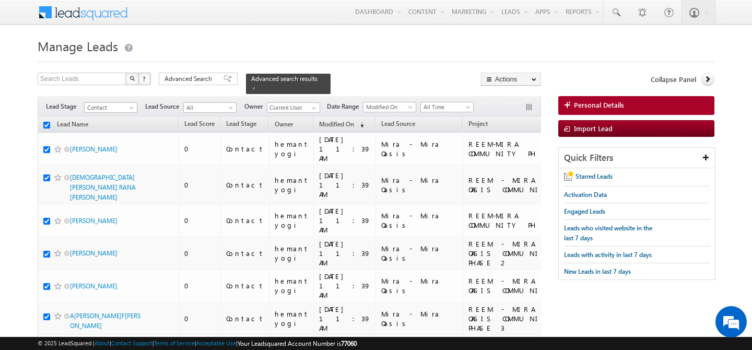
checkbox input "true"
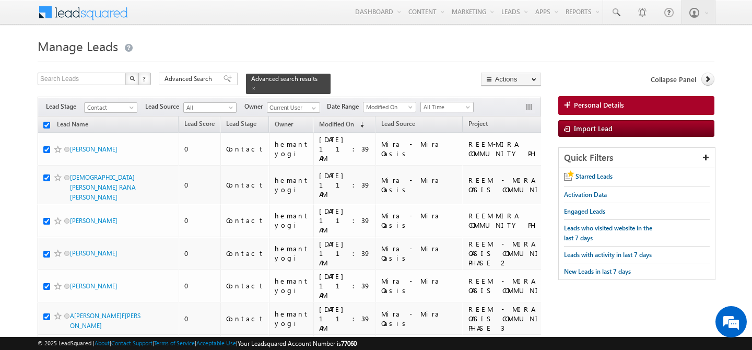
checkbox input "true"
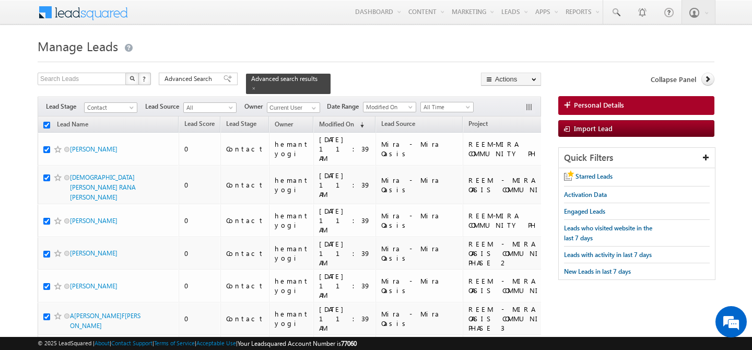
checkbox input "true"
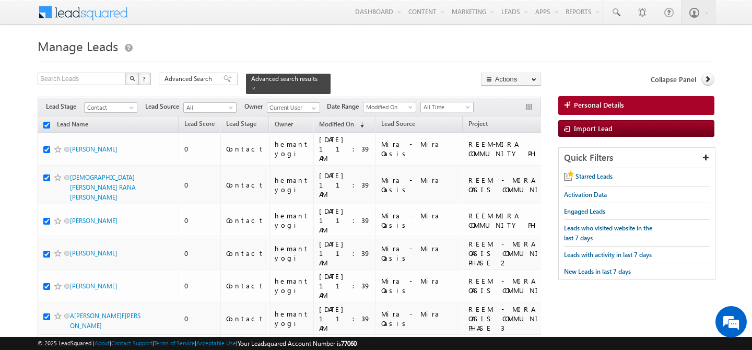
checkbox input "true"
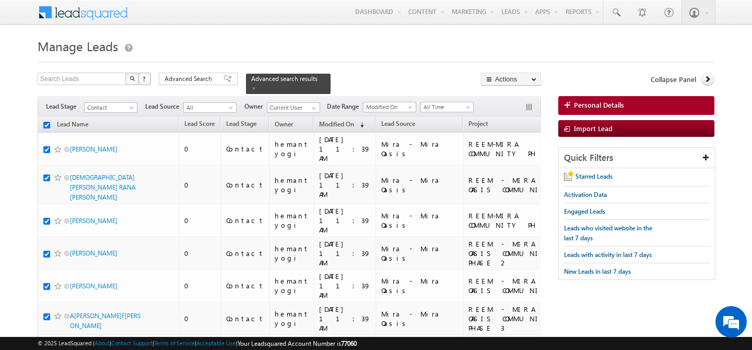
checkbox input "true"
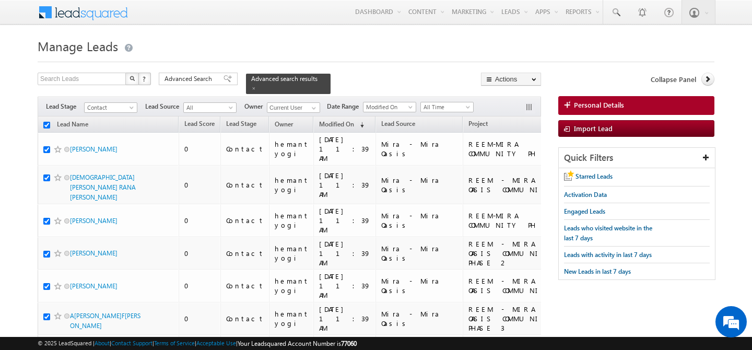
checkbox input "true"
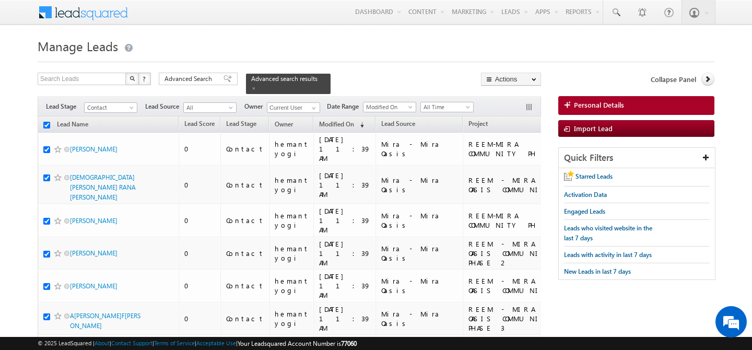
checkbox input "true"
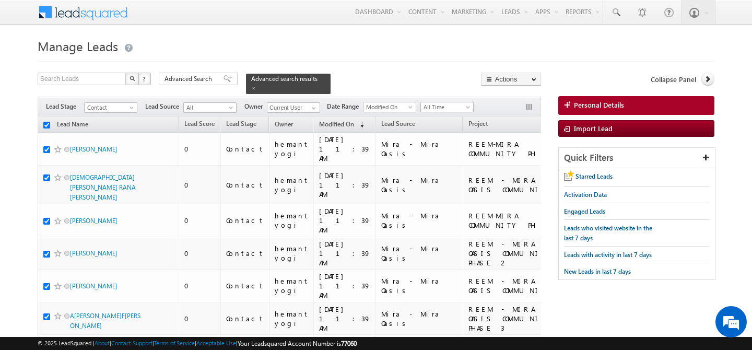
checkbox input "true"
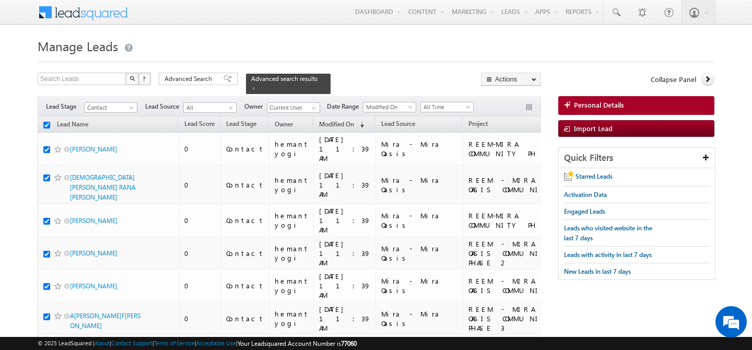
checkbox input "true"
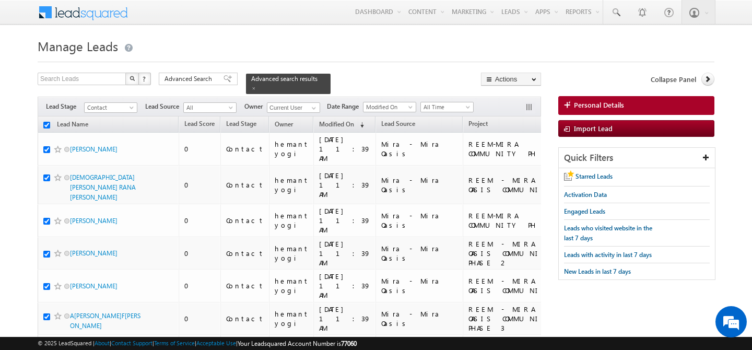
checkbox input "true"
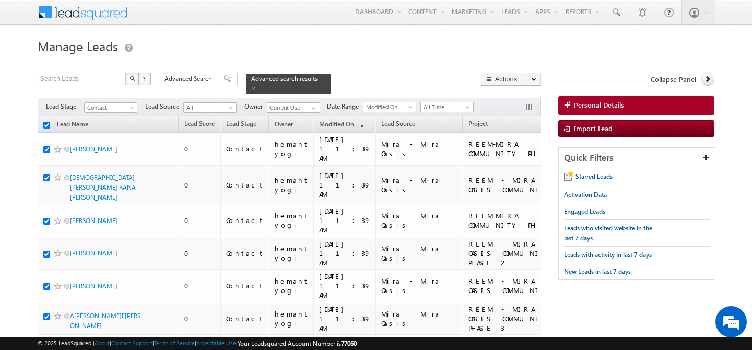
checkbox input "true"
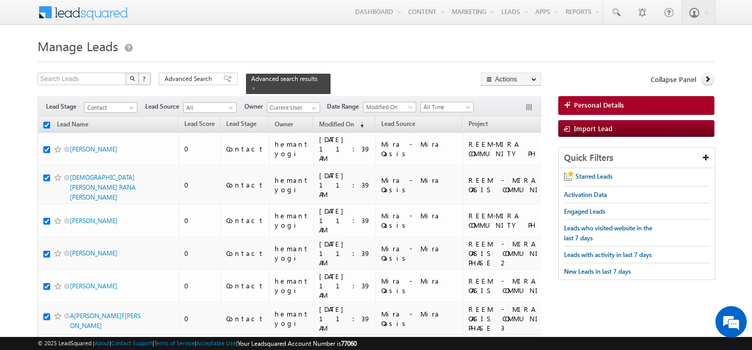
checkbox input "true"
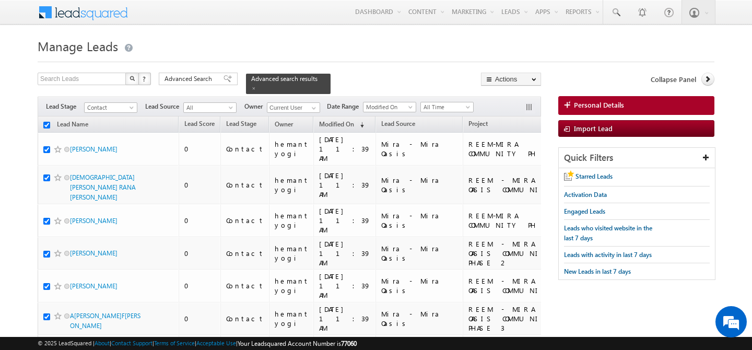
checkbox input "true"
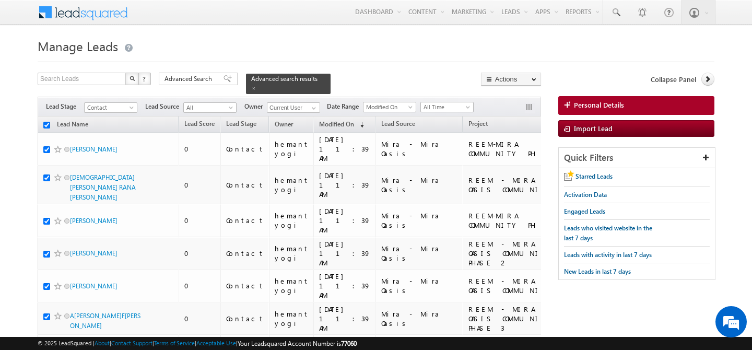
checkbox input "true"
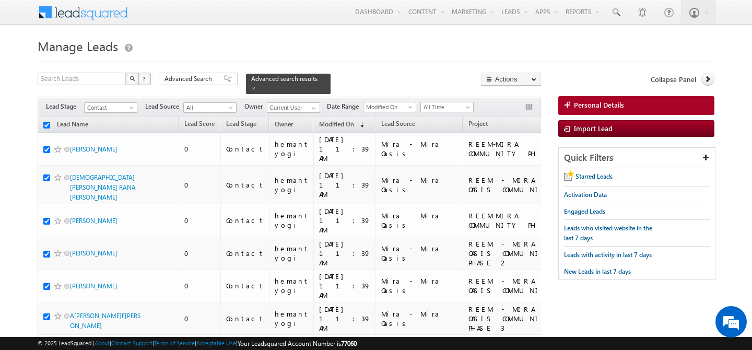
checkbox input "true"
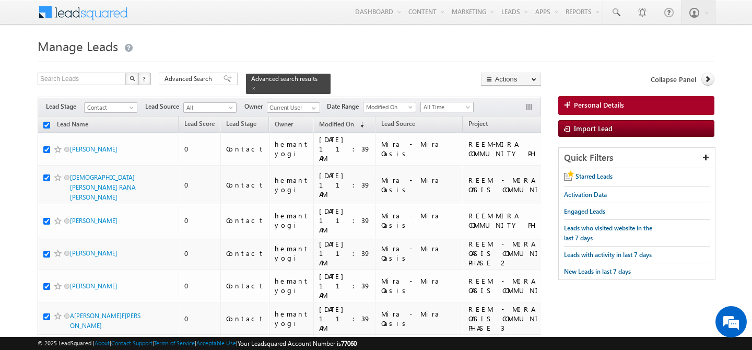
checkbox input "true"
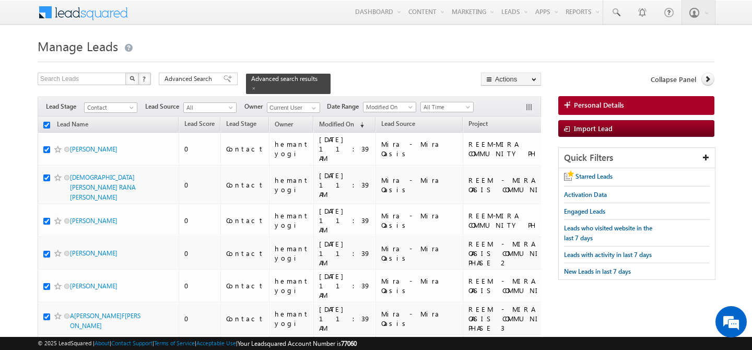
checkbox input "true"
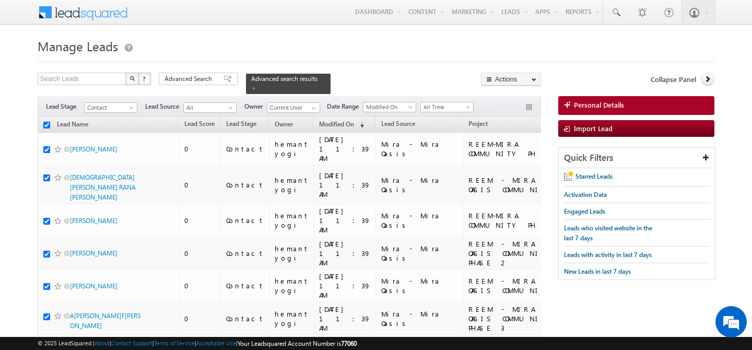
checkbox input "true"
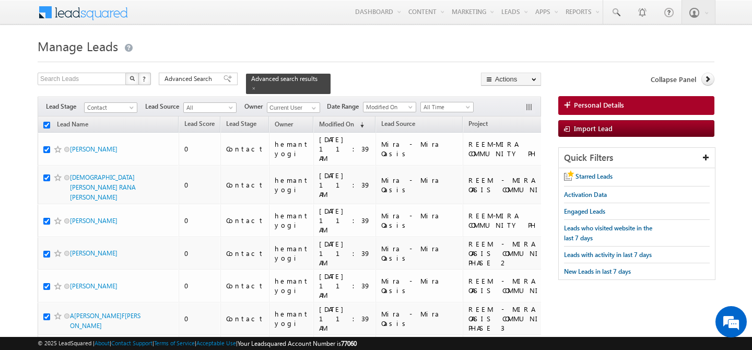
checkbox input "true"
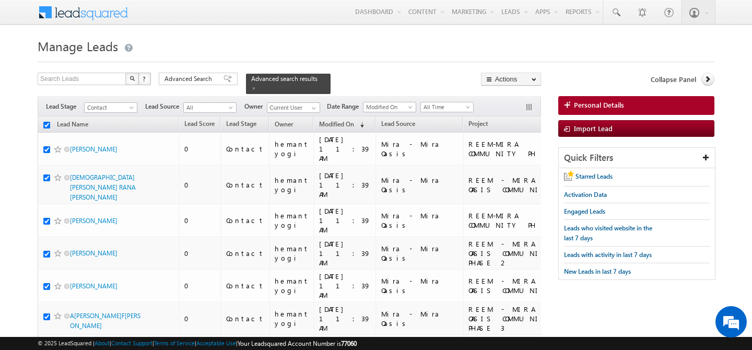
checkbox input "true"
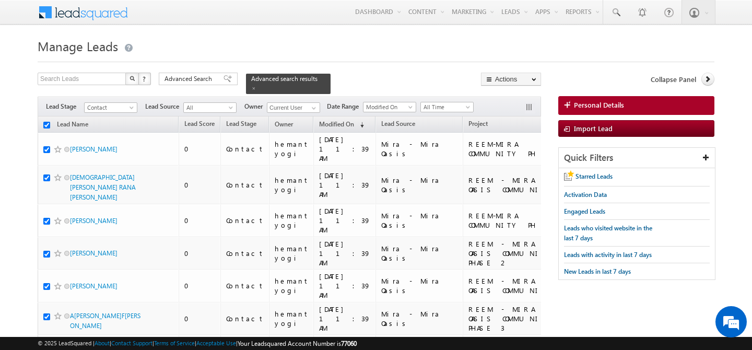
checkbox input "true"
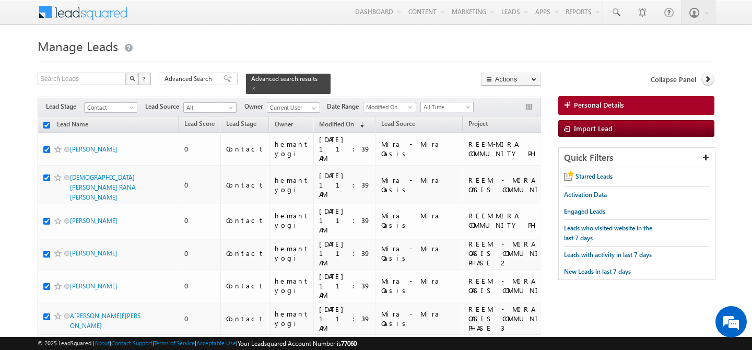
checkbox input "true"
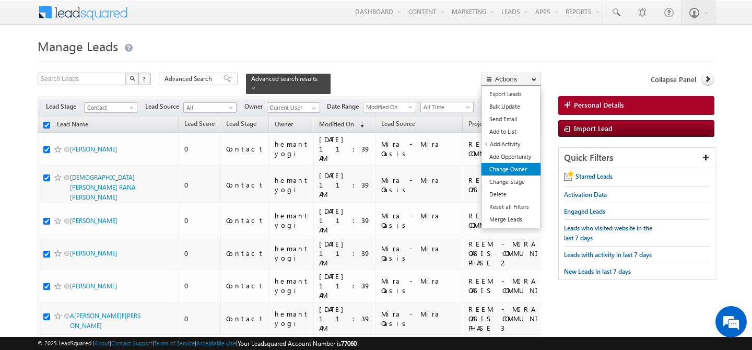
click at [519, 166] on link "Change Owner" at bounding box center [511, 169] width 59 height 13
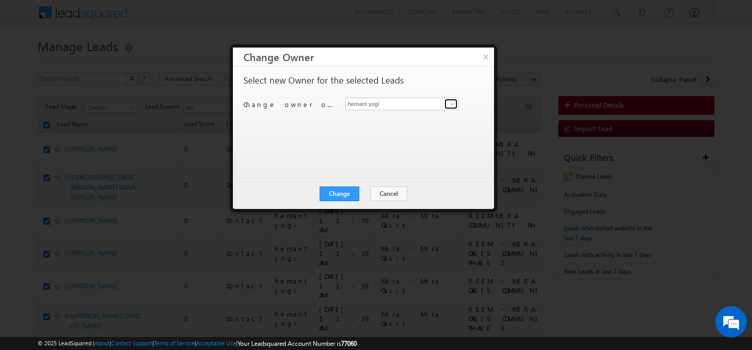
click at [451, 104] on span at bounding box center [452, 104] width 8 height 8
click at [391, 123] on span "ankush.chaudhary@indglobal.ae" at bounding box center [396, 125] width 94 height 8
click at [340, 197] on button "Change" at bounding box center [340, 193] width 40 height 15
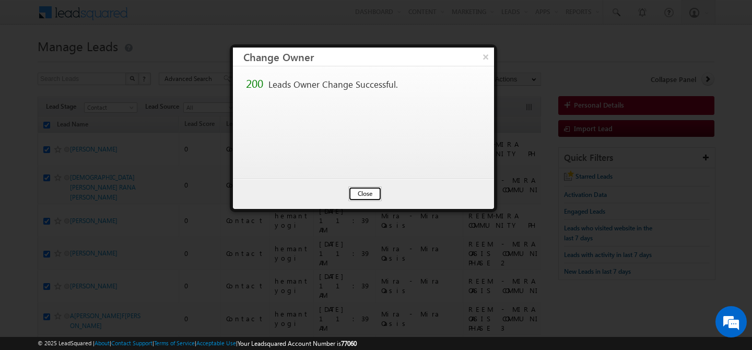
click at [356, 188] on button "Close" at bounding box center [364, 193] width 33 height 15
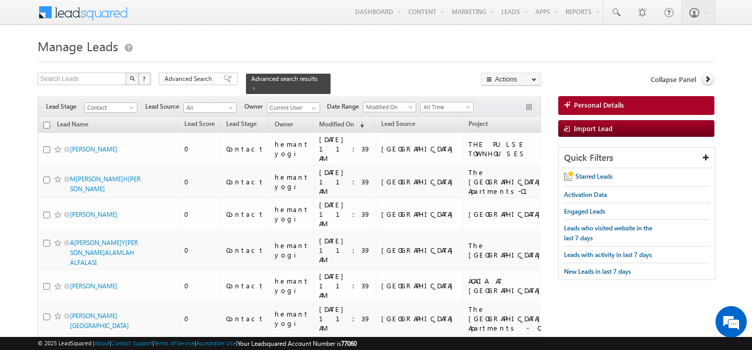
click at [49, 122] on input "checkbox" at bounding box center [46, 125] width 7 height 7
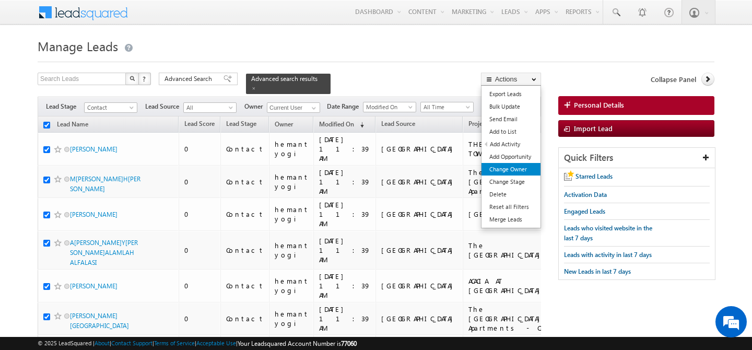
click at [517, 171] on link "Change Owner" at bounding box center [511, 169] width 59 height 13
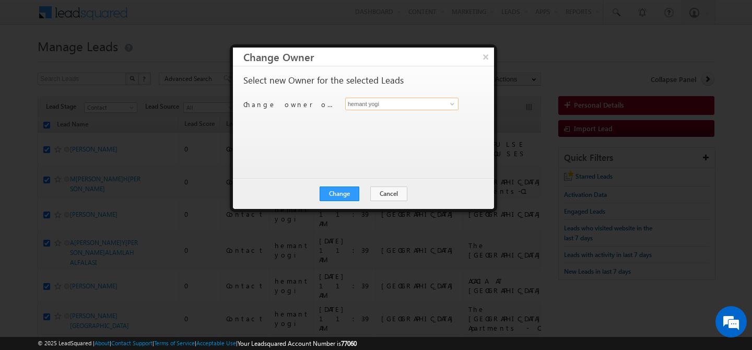
click at [399, 106] on input "hemant yogi" at bounding box center [401, 104] width 113 height 13
click at [369, 123] on span "ankush.chaudhary@indglobal.ae" at bounding box center [396, 125] width 94 height 8
click at [343, 187] on button "Change" at bounding box center [340, 193] width 40 height 15
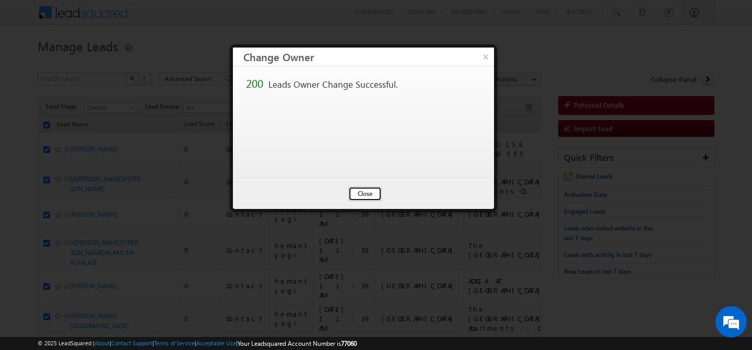
click at [360, 196] on button "Close" at bounding box center [364, 193] width 33 height 15
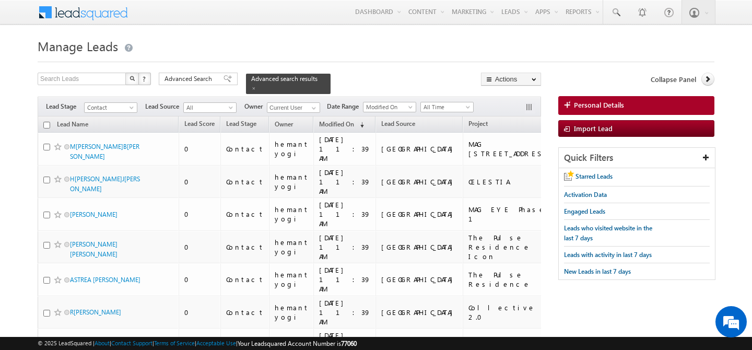
click at [45, 122] on input "checkbox" at bounding box center [46, 125] width 7 height 7
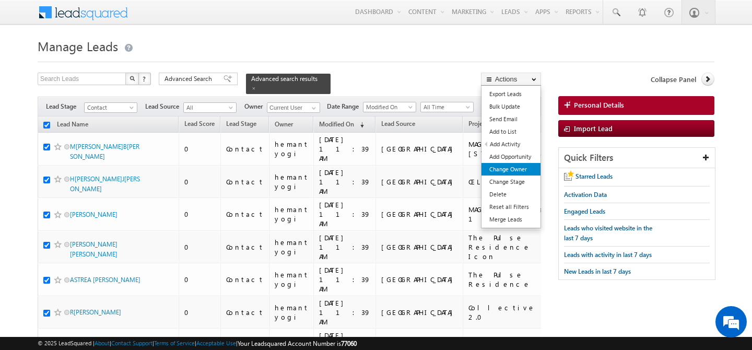
click at [514, 167] on link "Change Owner" at bounding box center [511, 169] width 59 height 13
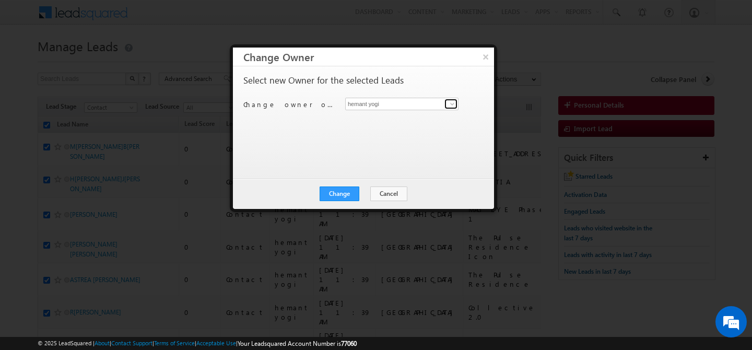
click at [450, 103] on span at bounding box center [452, 104] width 8 height 8
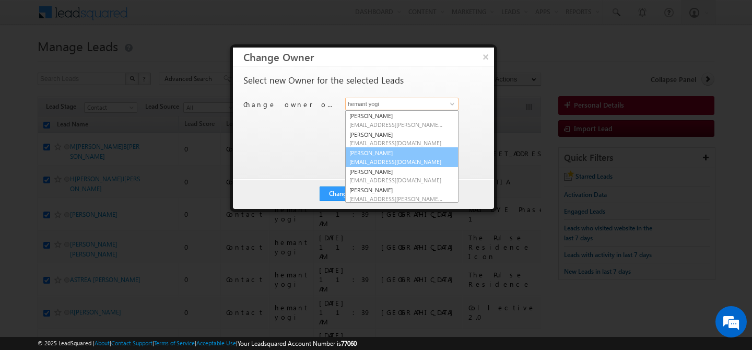
click at [379, 161] on span "akash.sinha@indglobal.ae" at bounding box center [396, 162] width 94 height 8
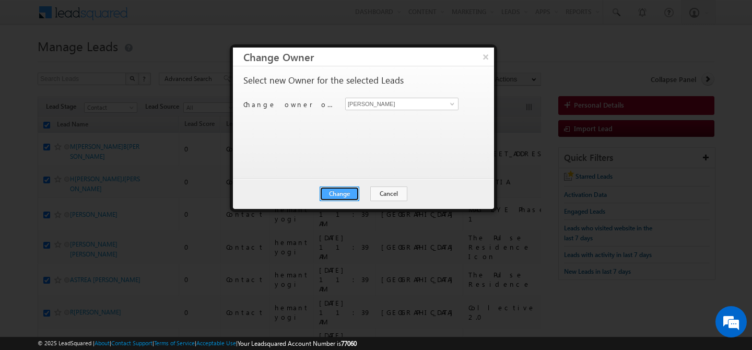
click at [345, 197] on button "Change" at bounding box center [340, 193] width 40 height 15
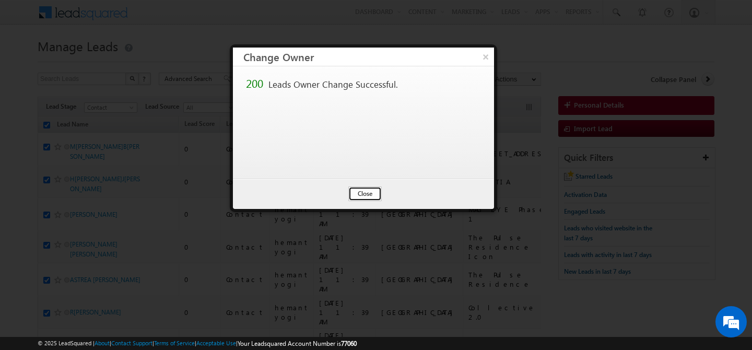
click at [363, 188] on button "Close" at bounding box center [364, 193] width 33 height 15
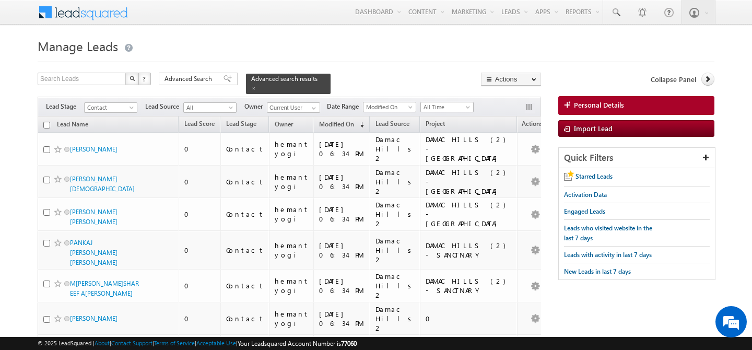
click at [51, 116] on th "Lead Name" at bounding box center [108, 124] width 141 height 16
click at [49, 122] on input "checkbox" at bounding box center [46, 125] width 7 height 7
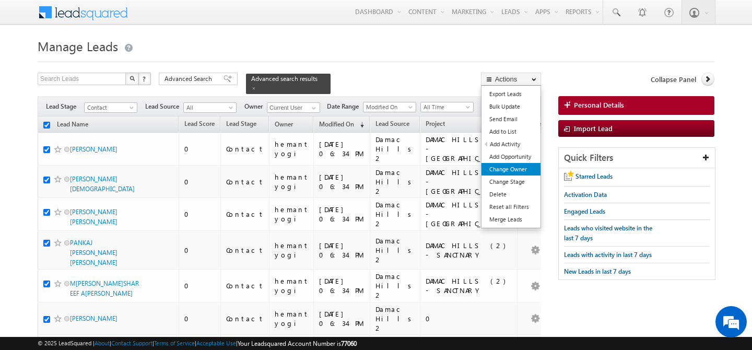
click at [497, 169] on link "Change Owner" at bounding box center [511, 169] width 59 height 13
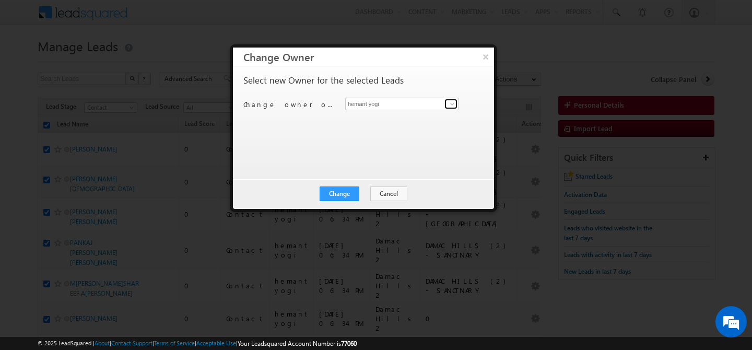
click at [451, 104] on span at bounding box center [452, 104] width 8 height 8
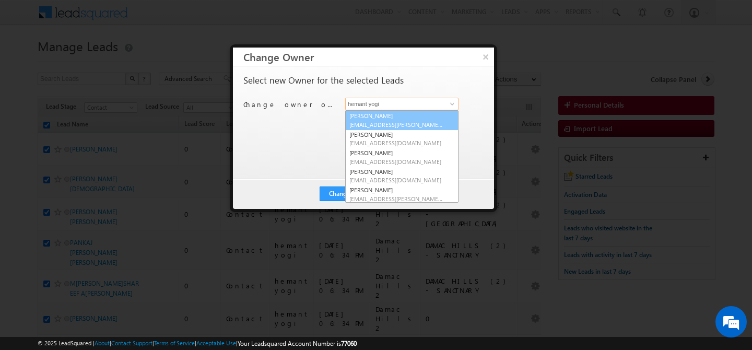
click at [394, 123] on span "abhishek.dalal@indglobal.ae" at bounding box center [396, 125] width 94 height 8
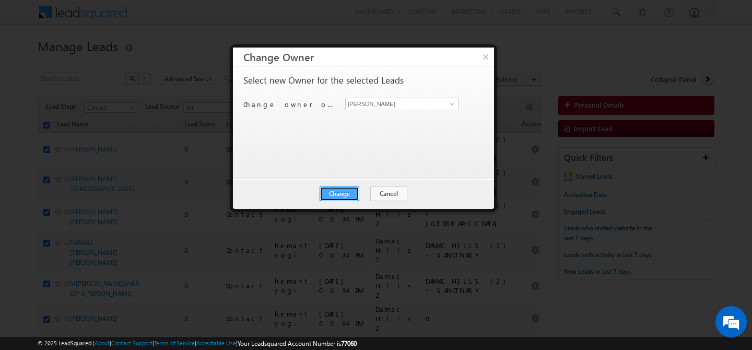
click at [337, 199] on button "Change" at bounding box center [340, 193] width 40 height 15
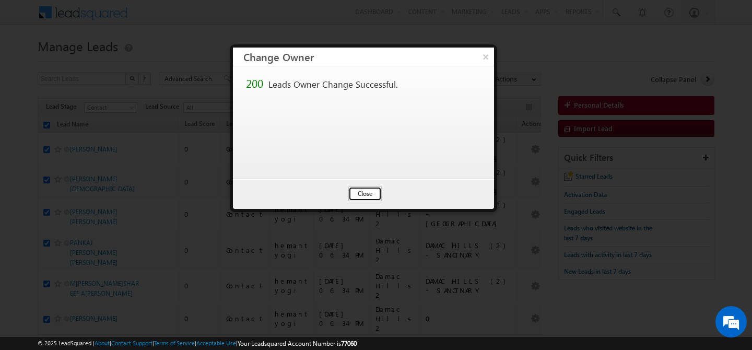
click at [365, 189] on button "Close" at bounding box center [364, 193] width 33 height 15
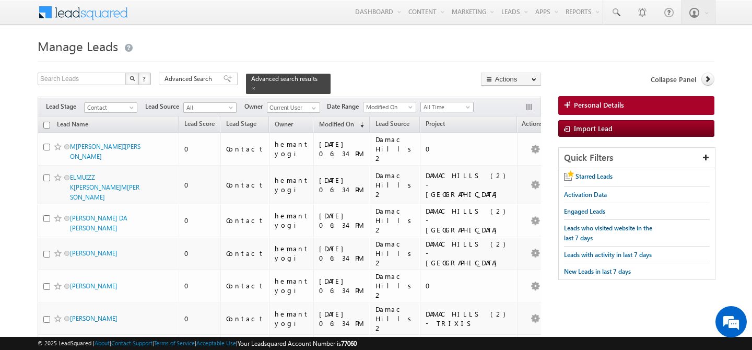
click at [47, 122] on input "checkbox" at bounding box center [46, 125] width 7 height 7
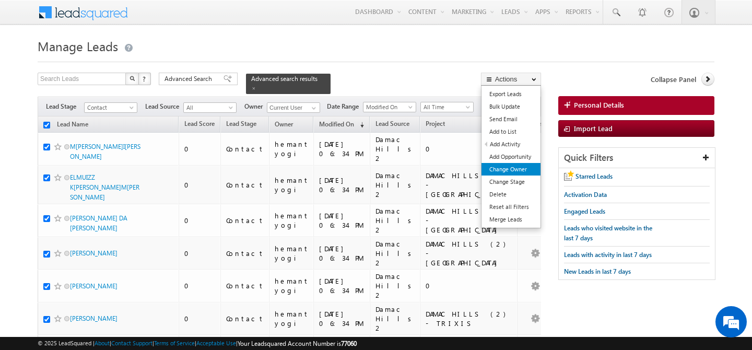
click at [522, 175] on link "Change Owner" at bounding box center [511, 169] width 59 height 13
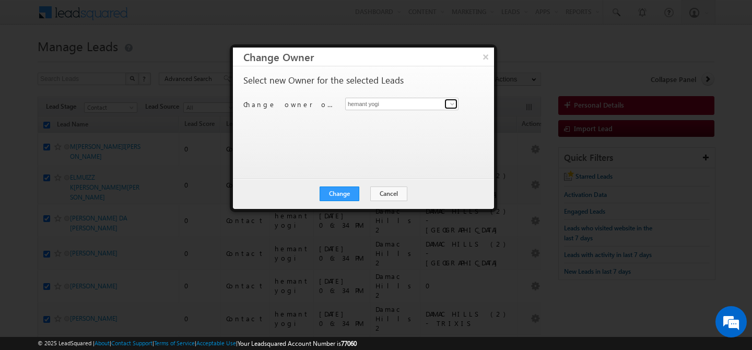
click at [451, 103] on span at bounding box center [452, 104] width 8 height 8
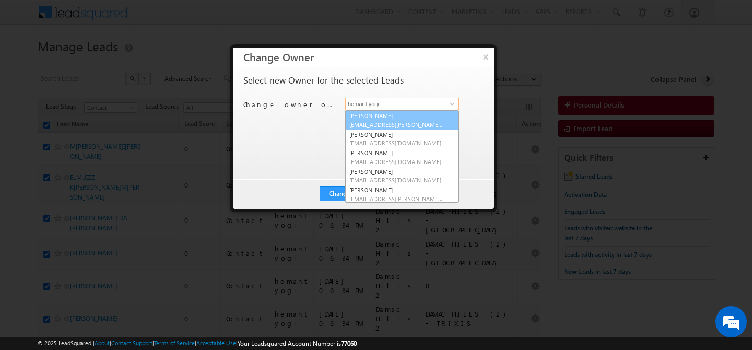
click at [388, 124] on span "abhishek.dalal@indglobal.ae" at bounding box center [396, 125] width 94 height 8
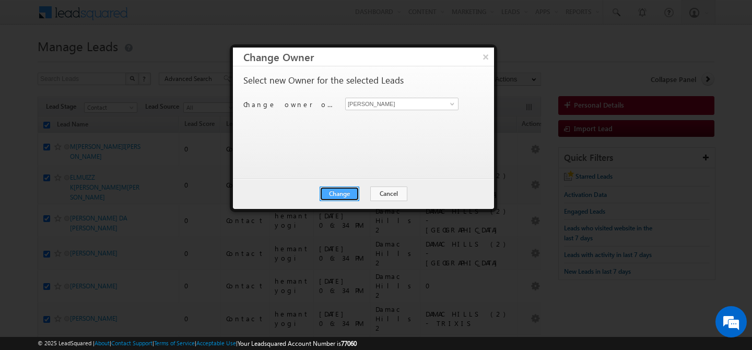
click at [340, 191] on button "Change" at bounding box center [340, 193] width 40 height 15
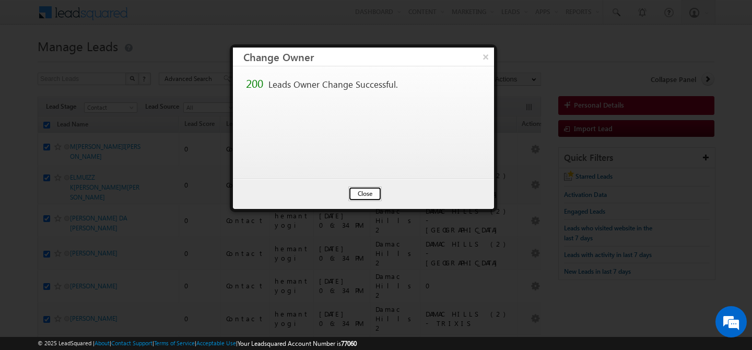
click at [349, 194] on button "Close" at bounding box center [364, 193] width 33 height 15
